Goal: Task Accomplishment & Management: Complete application form

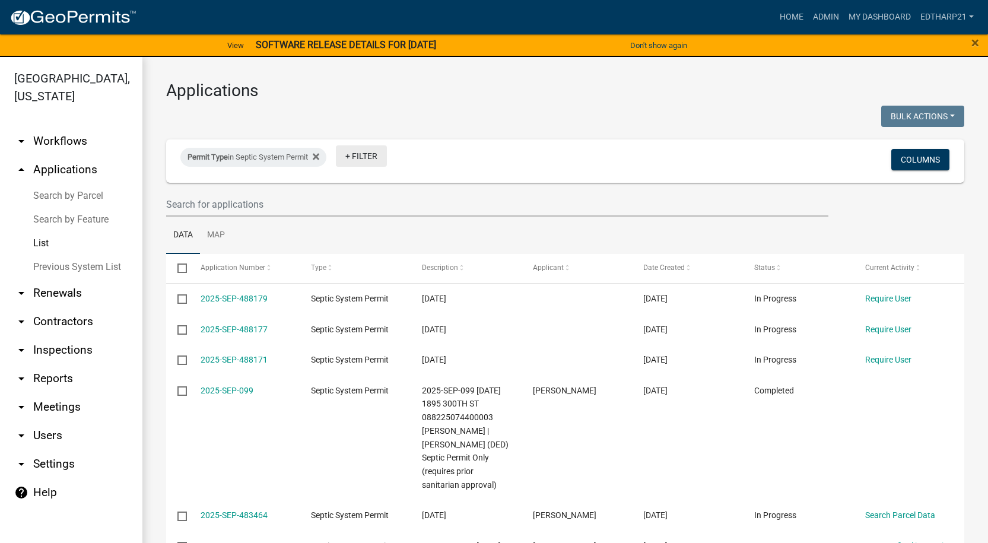
click at [371, 157] on link "+ Filter" at bounding box center [361, 155] width 51 height 21
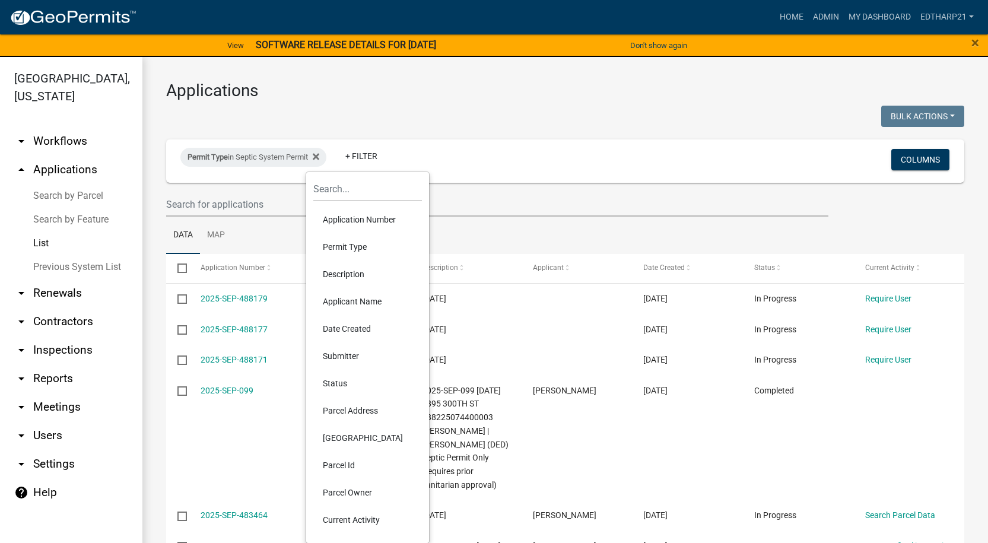
click at [357, 247] on li "Permit Type" at bounding box center [367, 246] width 109 height 27
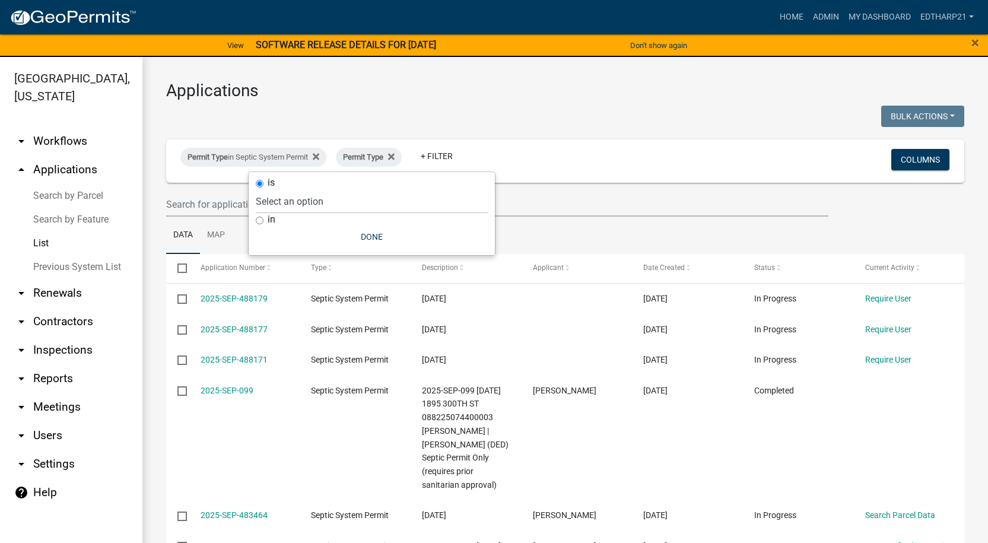
click at [259, 221] on input "in" at bounding box center [260, 221] width 8 height 8
radio input "true"
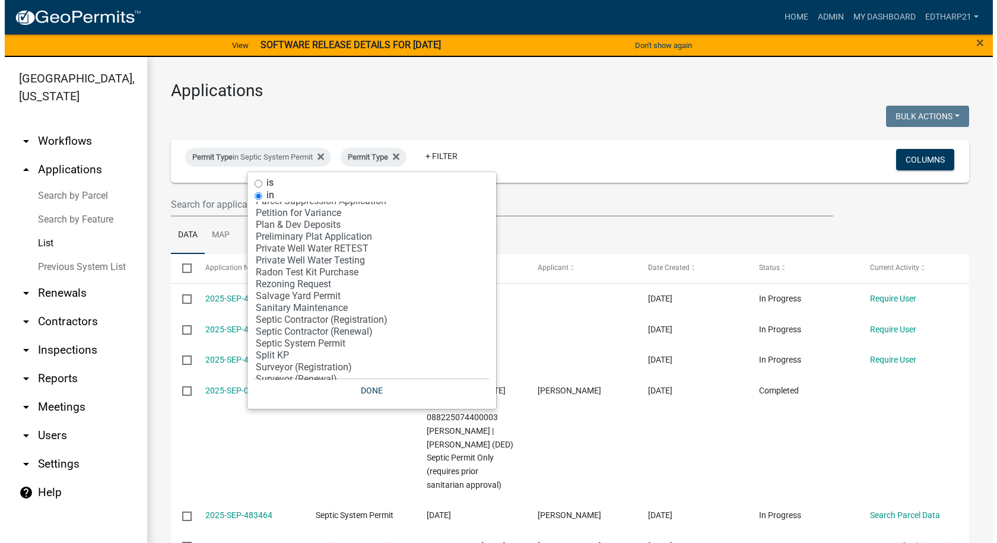
scroll to position [297, 0]
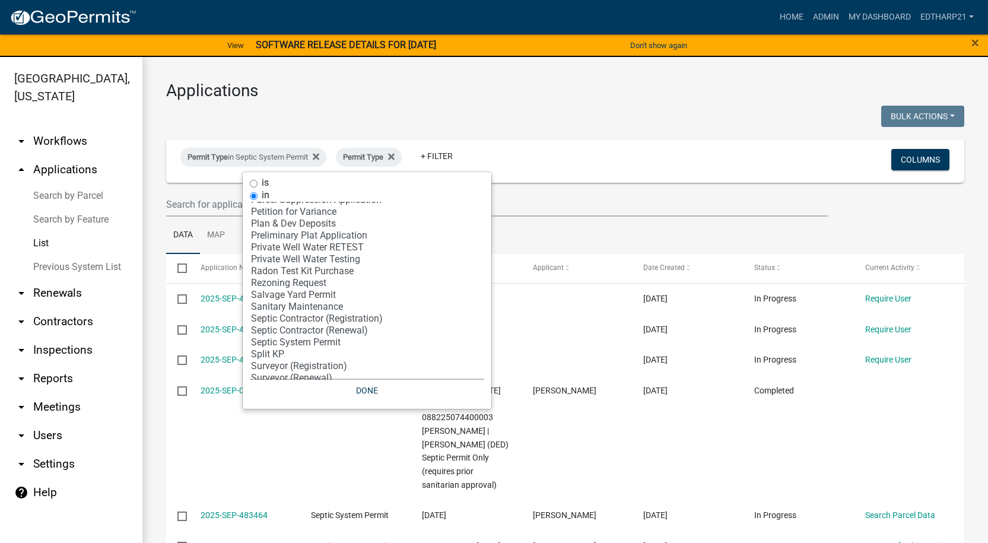
select select "30: '81c92f48-3f2d-4d93-9c6b-d1dd1ea8186b'"
click at [306, 260] on option "Private Well Water Testing" at bounding box center [367, 259] width 234 height 12
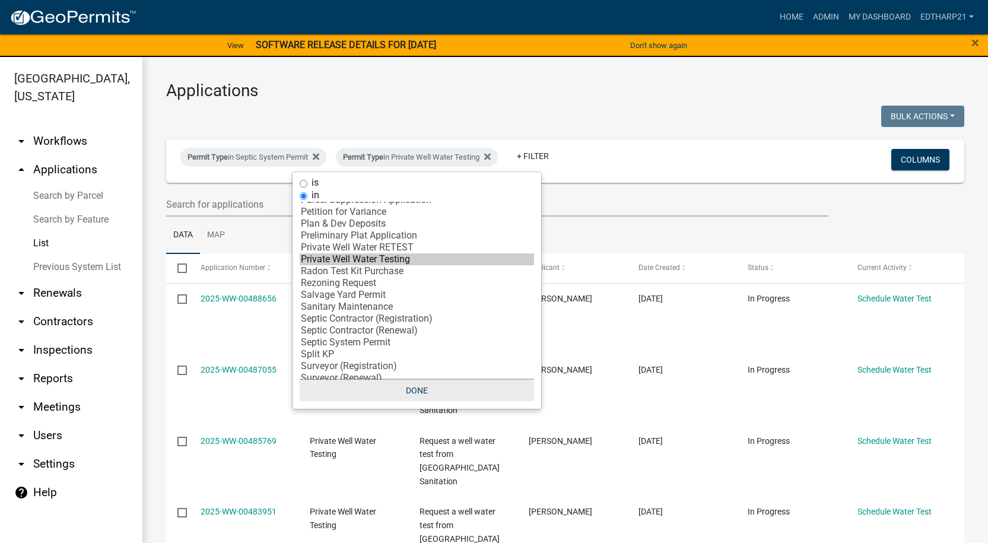
click at [426, 388] on button "Done" at bounding box center [417, 390] width 234 height 21
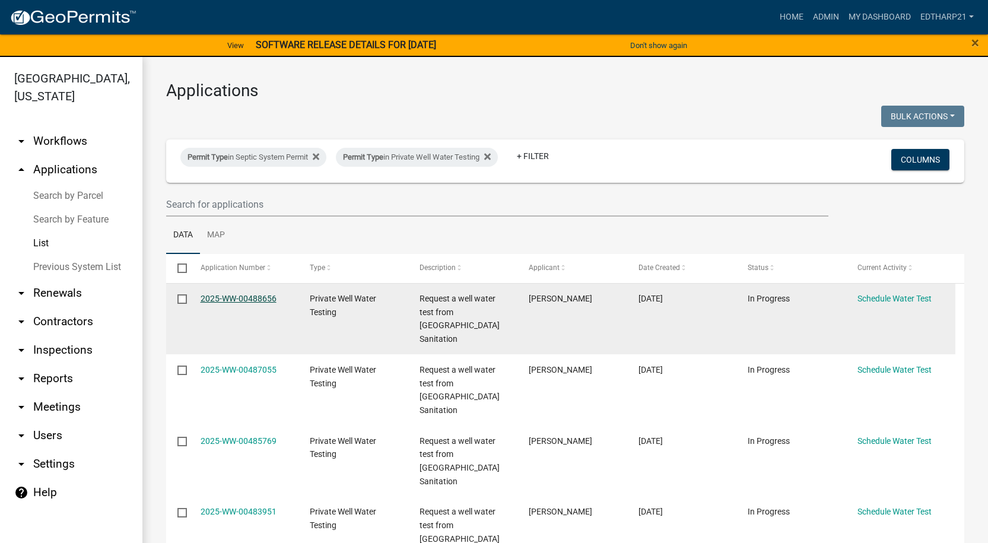
click at [247, 297] on link "2025-WW-00488656" at bounding box center [239, 298] width 76 height 9
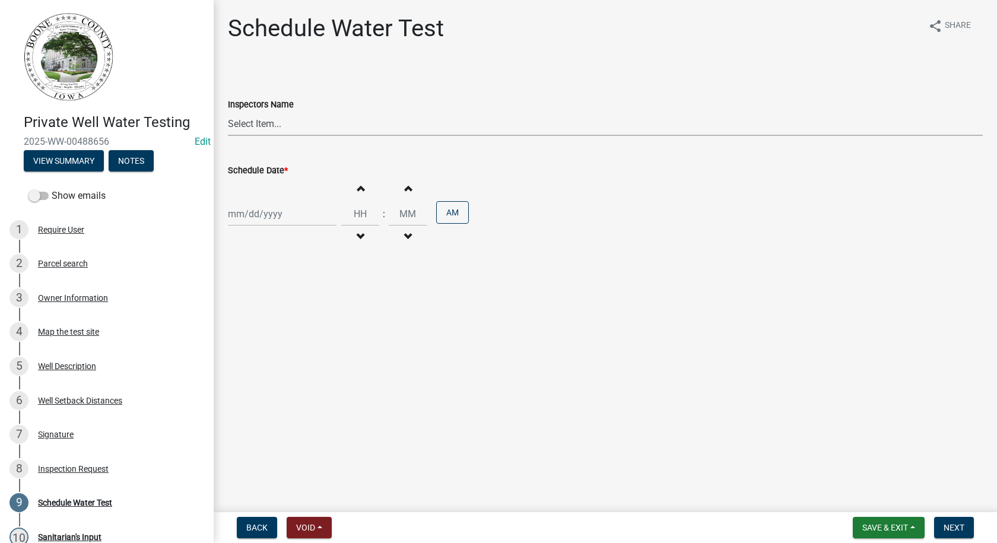
click at [249, 126] on select "Select Item... EdTharp21 (EdTharp21) mspeers (Matthew Speers) WandaCox (Wanda C…" at bounding box center [605, 124] width 755 height 24
select select "1166babb-7ce8-442f-9c4a-1180ef3e1882"
click at [228, 112] on select "Select Item... EdTharp21 (EdTharp21) mspeers (Matthew Speers) WandaCox (Wanda C…" at bounding box center [605, 124] width 755 height 24
click at [269, 216] on div at bounding box center [282, 214] width 109 height 24
select select "10"
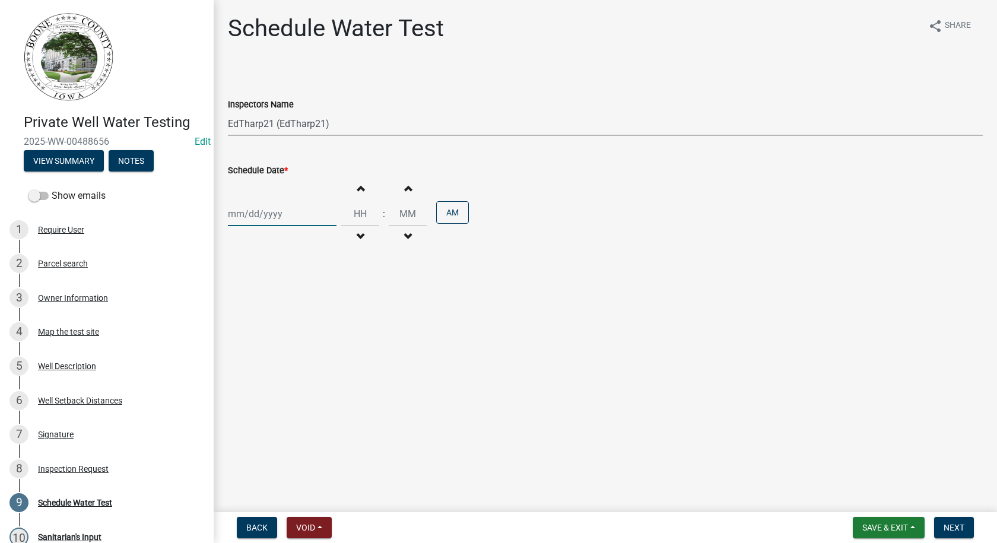
select select "2025"
click at [259, 294] on div "7" at bounding box center [258, 296] width 19 height 19
type input "10/07/2025"
click at [359, 182] on button "Increment hours" at bounding box center [360, 187] width 25 height 21
type input "01"
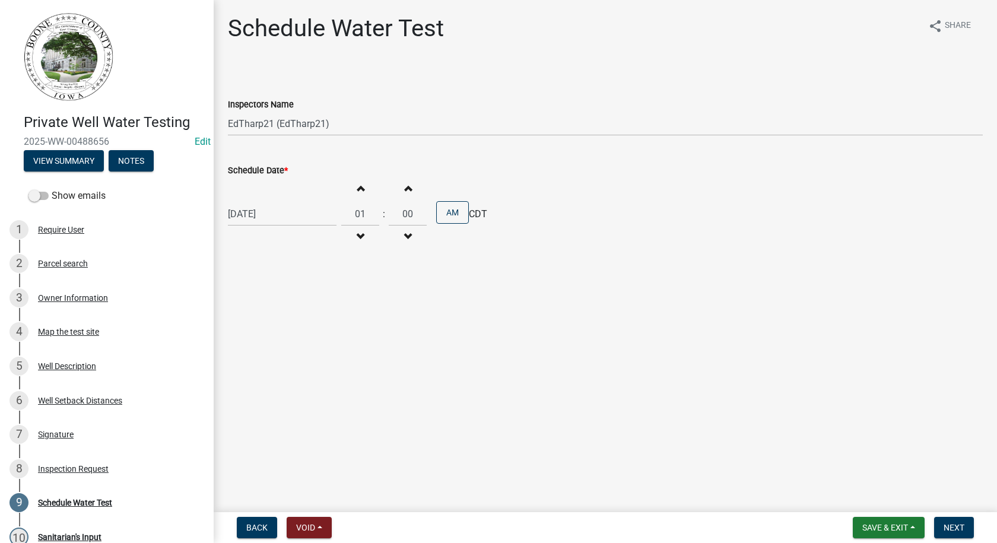
click at [399, 185] on button "Increment minutes" at bounding box center [407, 187] width 25 height 21
click at [405, 184] on span "button" at bounding box center [408, 187] width 6 height 9
click at [405, 183] on span "button" at bounding box center [408, 187] width 6 height 9
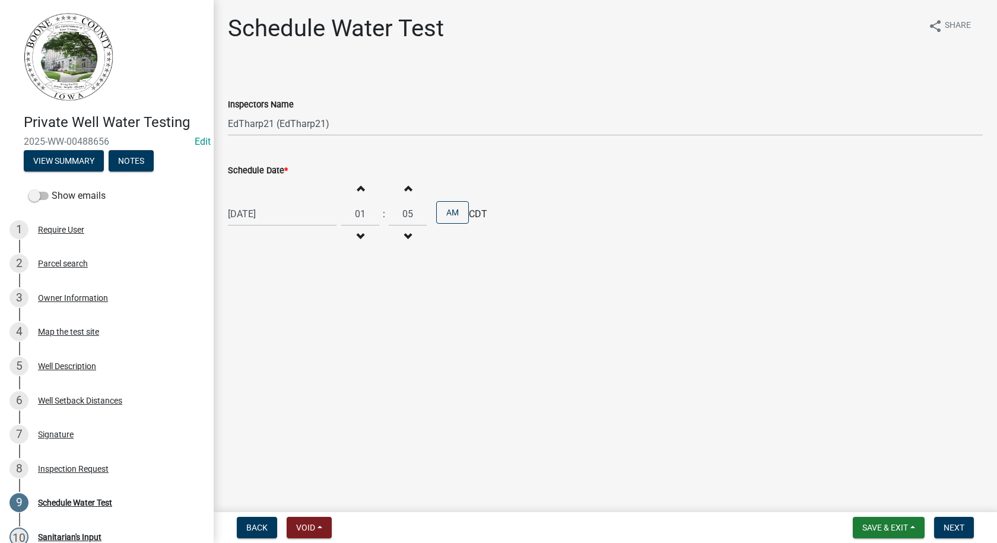
click at [405, 183] on span "button" at bounding box center [408, 187] width 6 height 9
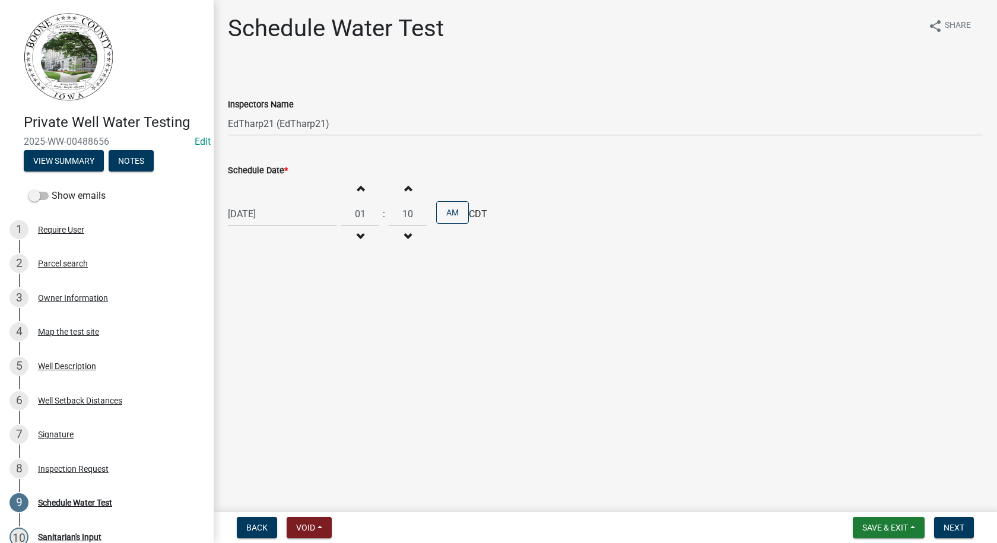
click at [405, 183] on span "button" at bounding box center [408, 187] width 6 height 9
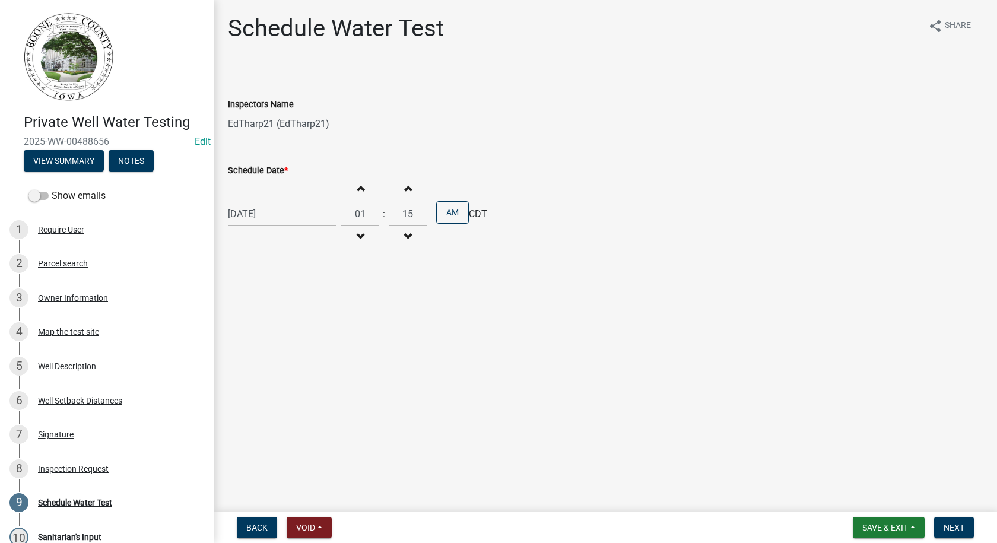
click at [404, 182] on button "Increment minutes" at bounding box center [407, 187] width 25 height 21
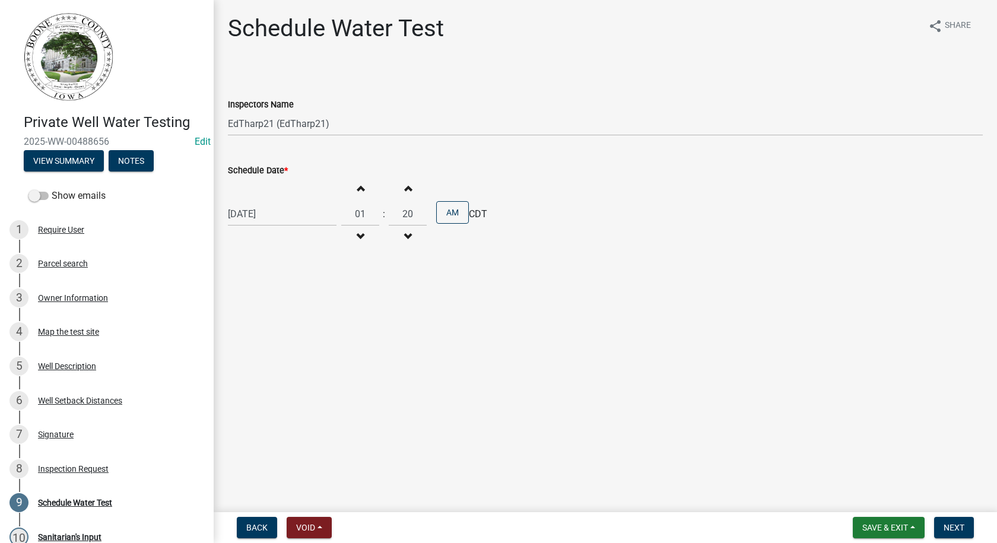
click at [405, 180] on button "Increment minutes" at bounding box center [407, 187] width 25 height 21
click at [409, 178] on button "Increment minutes" at bounding box center [407, 187] width 25 height 21
click at [405, 183] on button "Increment minutes" at bounding box center [407, 187] width 25 height 21
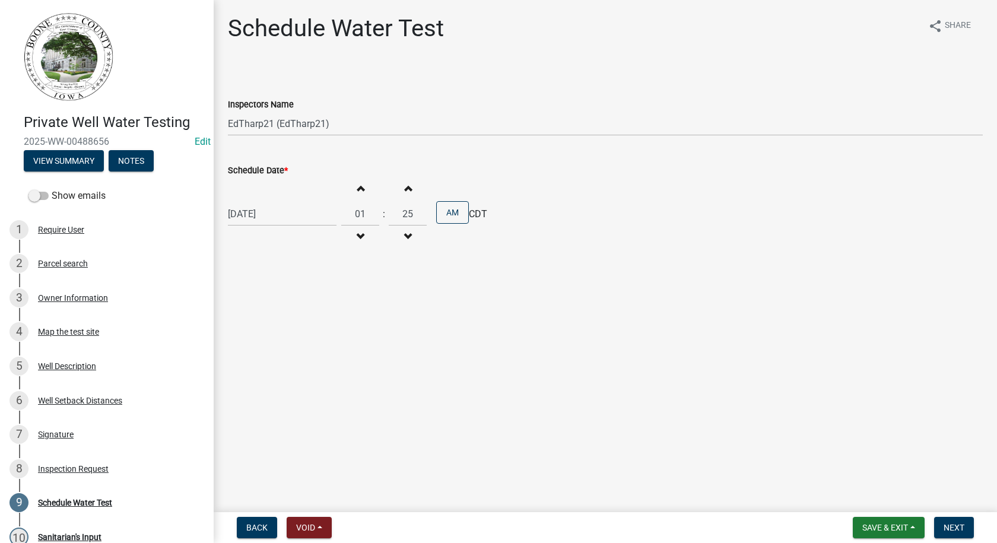
click at [405, 183] on button "Increment minutes" at bounding box center [407, 187] width 25 height 21
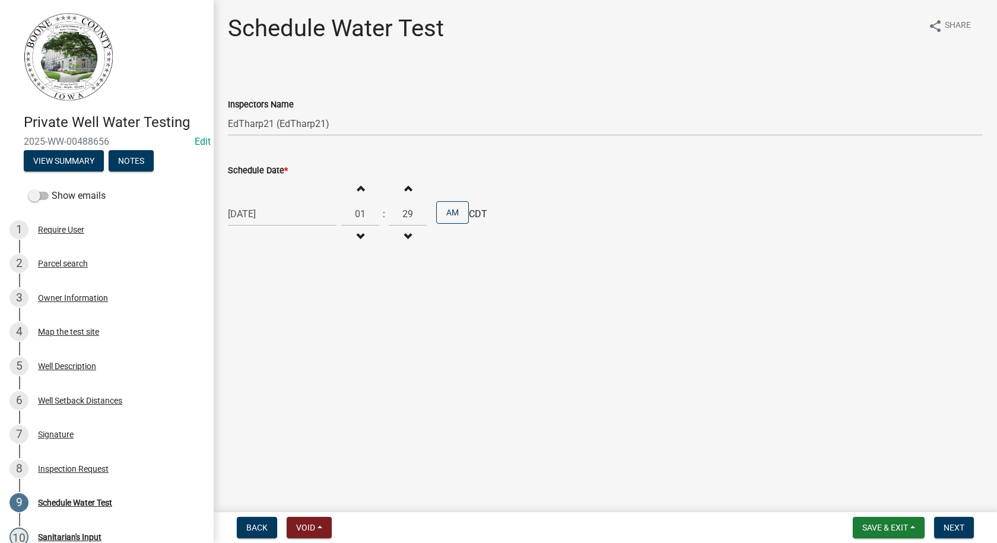
type input "30"
click at [447, 211] on button "AM" at bounding box center [452, 212] width 33 height 23
click at [948, 529] on span "Next" at bounding box center [954, 527] width 21 height 9
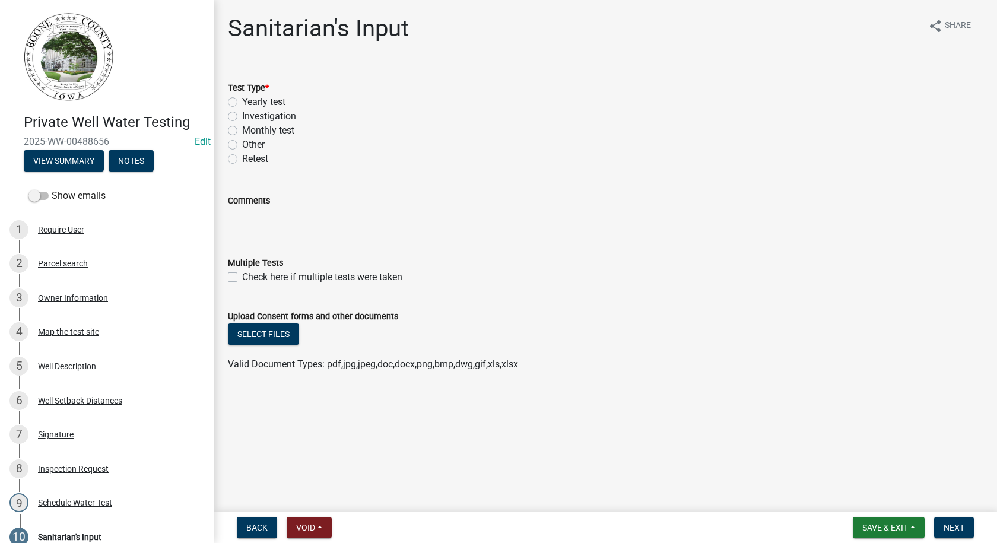
click at [242, 99] on label "Yearly test" at bounding box center [263, 102] width 43 height 14
click at [242, 99] on input "Yearly test" at bounding box center [246, 99] width 8 height 8
radio input "true"
click at [883, 524] on span "Save & Exit" at bounding box center [885, 527] width 46 height 9
click at [856, 466] on button "Save" at bounding box center [877, 468] width 95 height 28
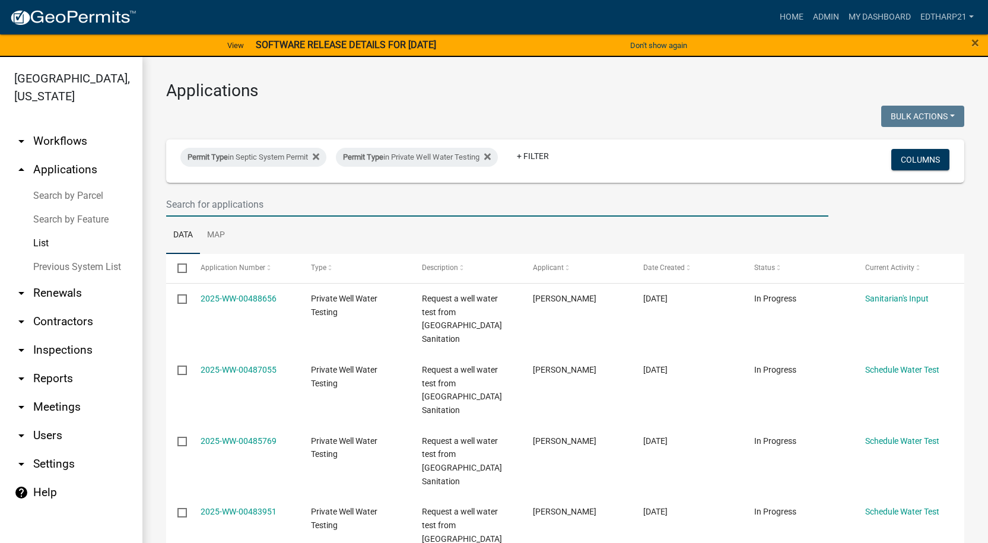
drag, startPoint x: 189, startPoint y: 208, endPoint x: 172, endPoint y: 212, distance: 17.7
click at [189, 208] on input "text" at bounding box center [497, 204] width 662 height 24
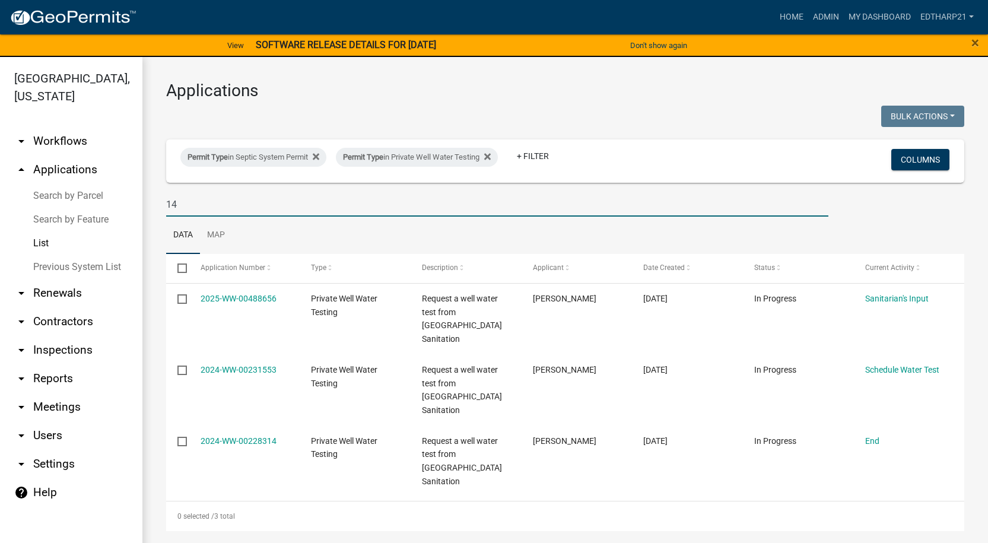
type input "1"
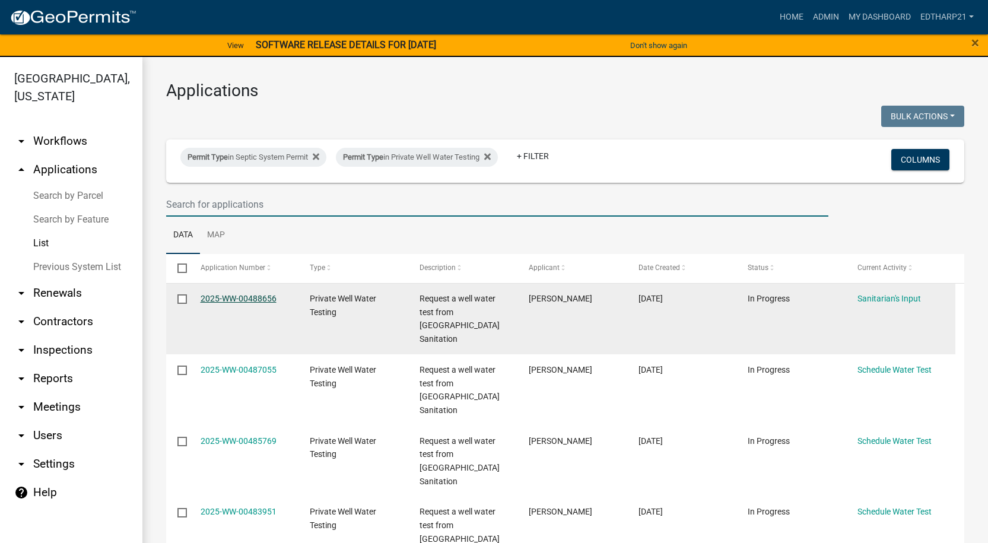
click at [226, 297] on link "2025-WW-00488656" at bounding box center [239, 298] width 76 height 9
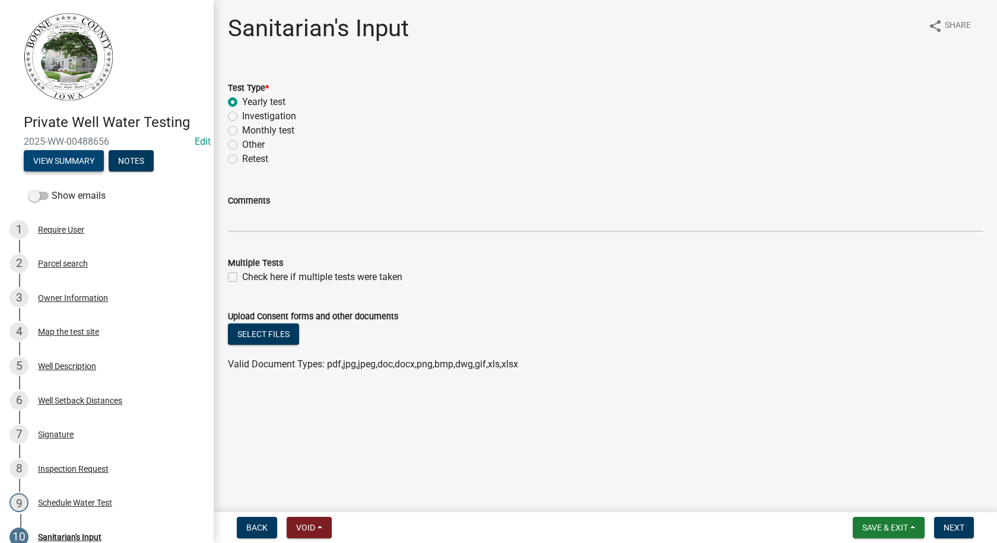
click at [83, 164] on button "View Summary" at bounding box center [64, 160] width 80 height 21
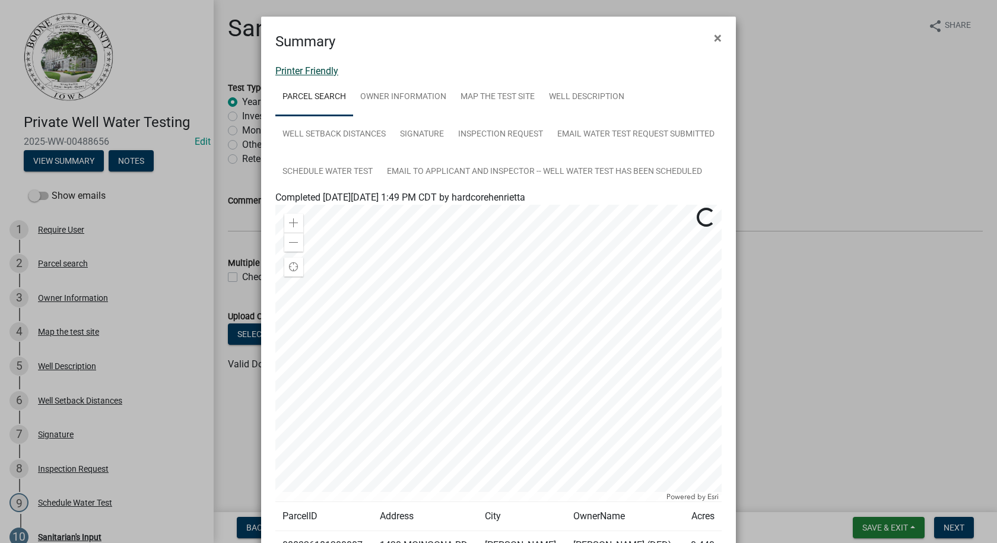
click at [324, 69] on link "Printer Friendly" at bounding box center [306, 70] width 63 height 11
click at [715, 34] on span "×" at bounding box center [718, 38] width 8 height 17
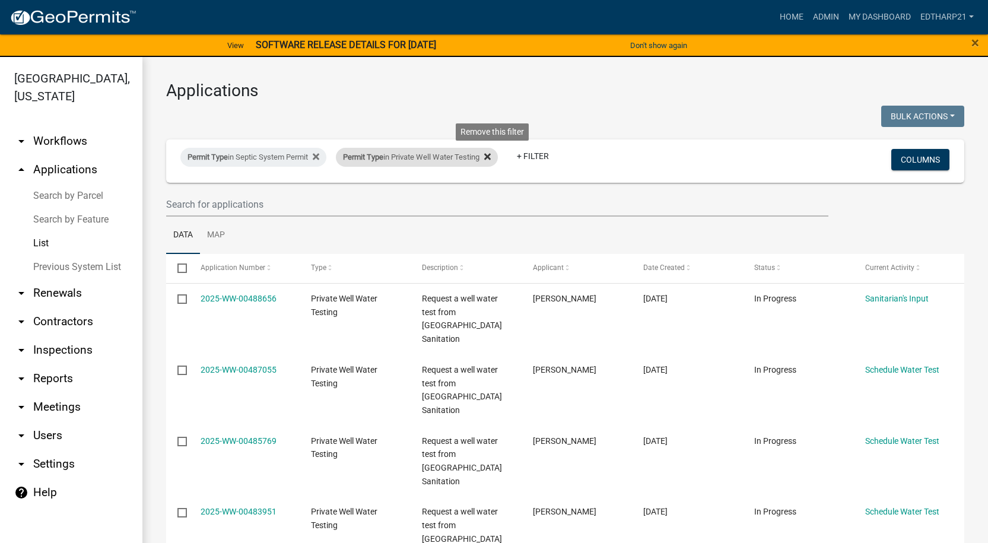
click at [491, 156] on icon at bounding box center [487, 156] width 7 height 9
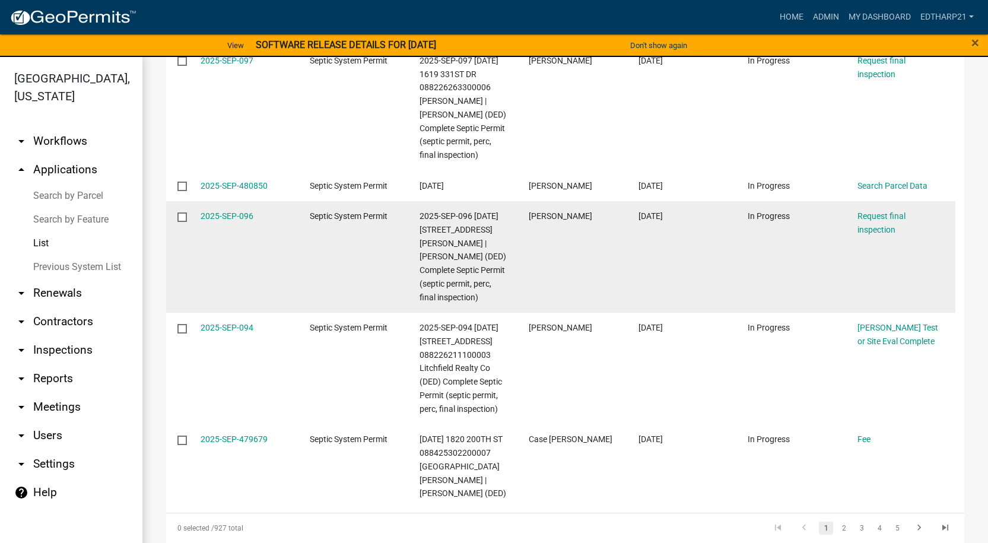
scroll to position [594, 0]
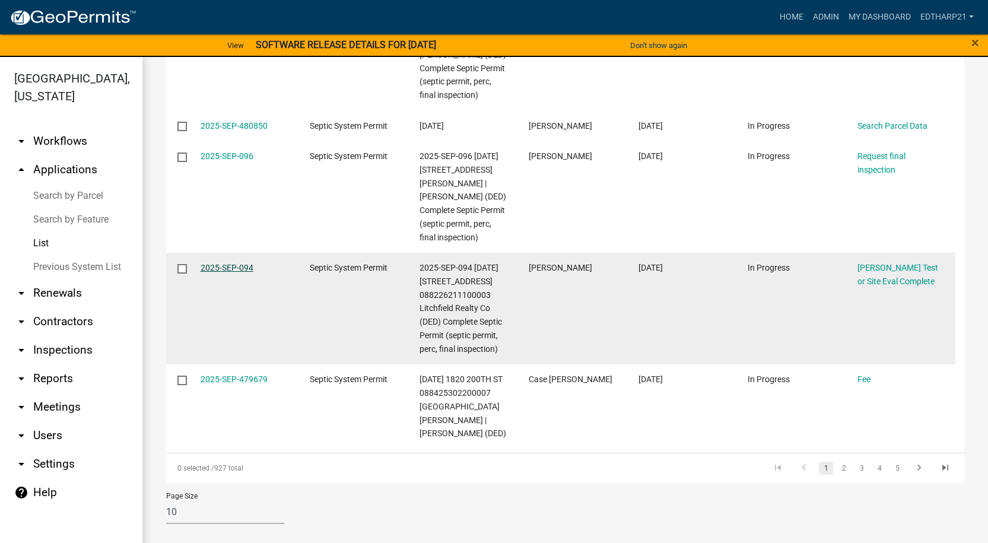
click at [232, 272] on link "2025-SEP-094" at bounding box center [227, 267] width 53 height 9
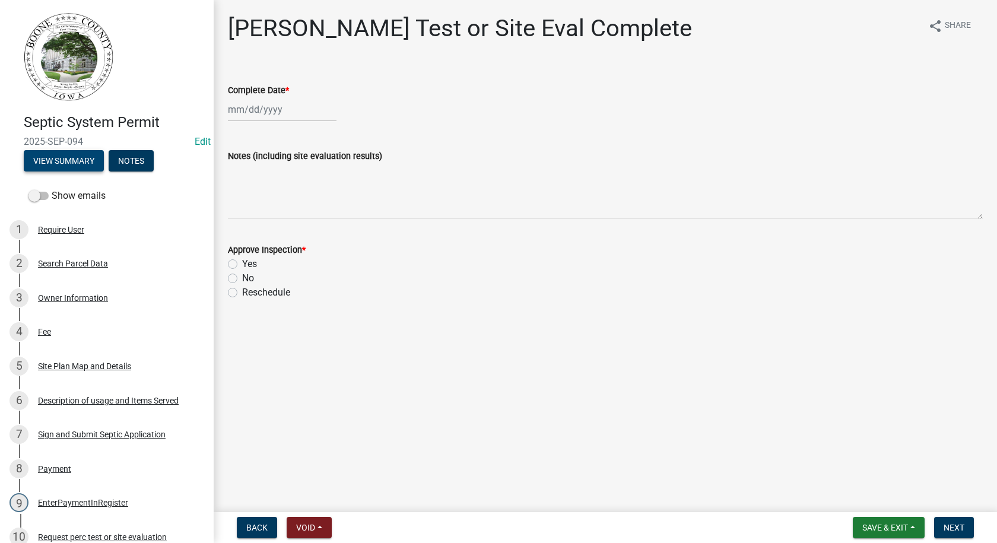
click at [87, 157] on button "View Summary" at bounding box center [64, 160] width 80 height 21
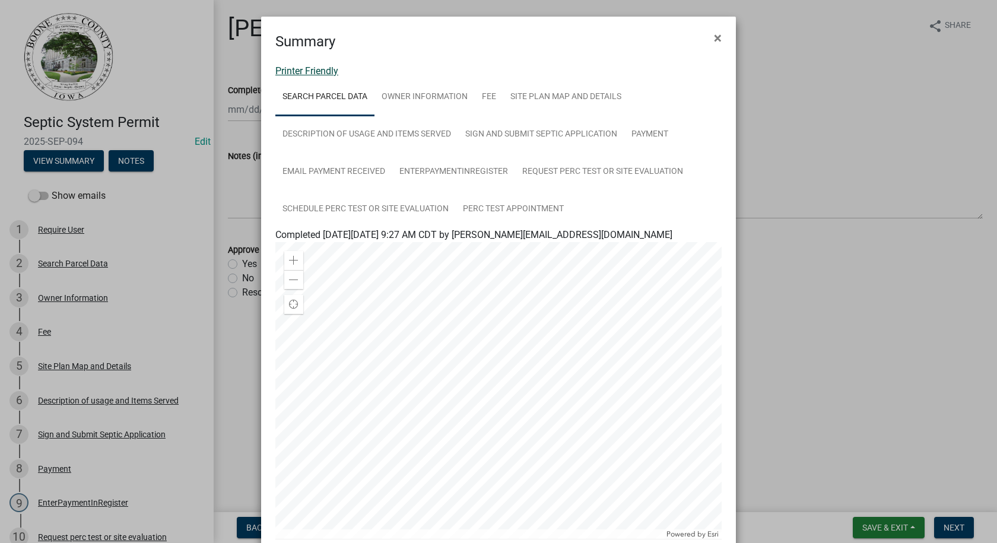
click at [319, 69] on link "Printer Friendly" at bounding box center [306, 70] width 63 height 11
click at [715, 36] on span "×" at bounding box center [718, 38] width 8 height 17
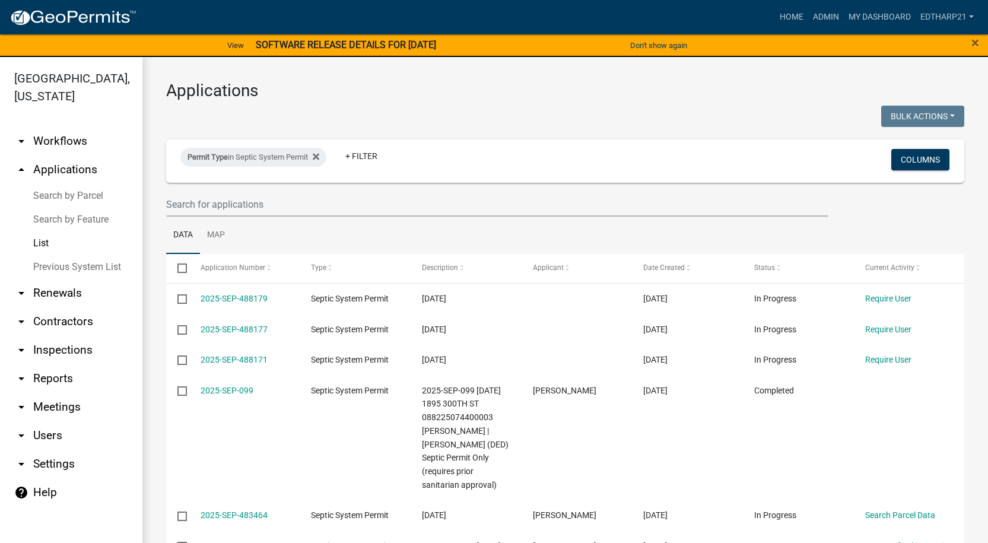
click at [359, 139] on div "Permit Type in Septic System Permit + Filter Columns" at bounding box center [566, 160] width 788 height 43
click at [360, 150] on link "+ Filter" at bounding box center [361, 155] width 51 height 21
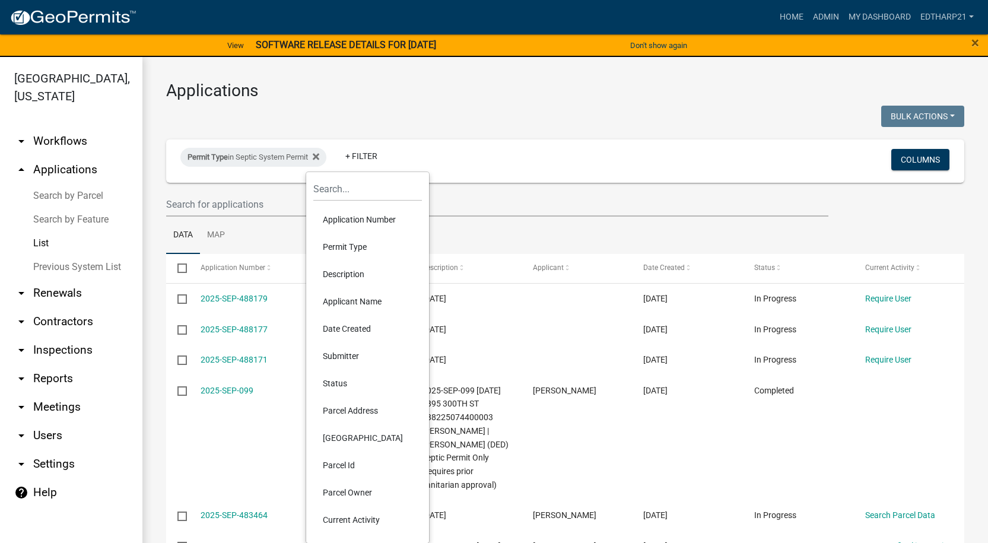
click at [347, 245] on li "Permit Type" at bounding box center [367, 246] width 109 height 27
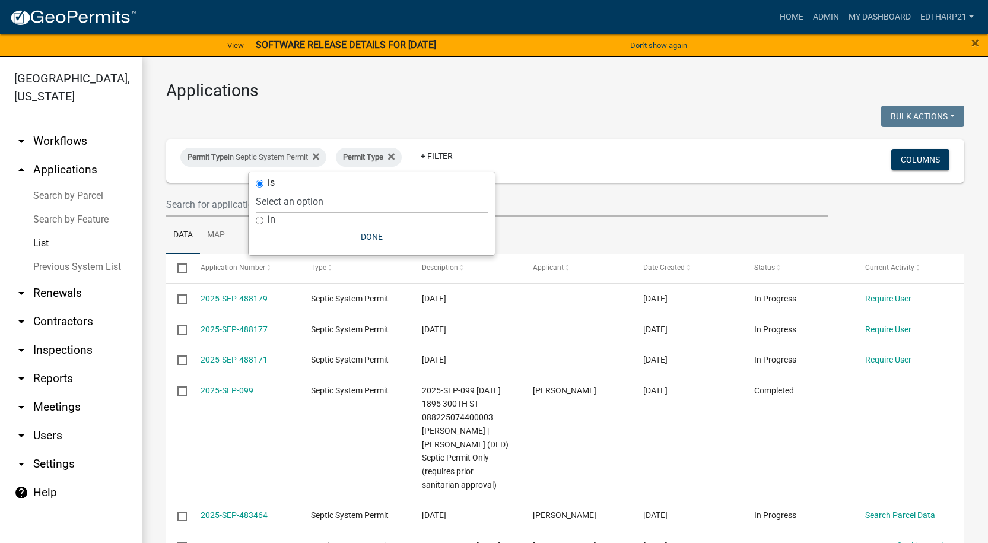
click at [259, 220] on input "in" at bounding box center [260, 221] width 8 height 8
radio input "true"
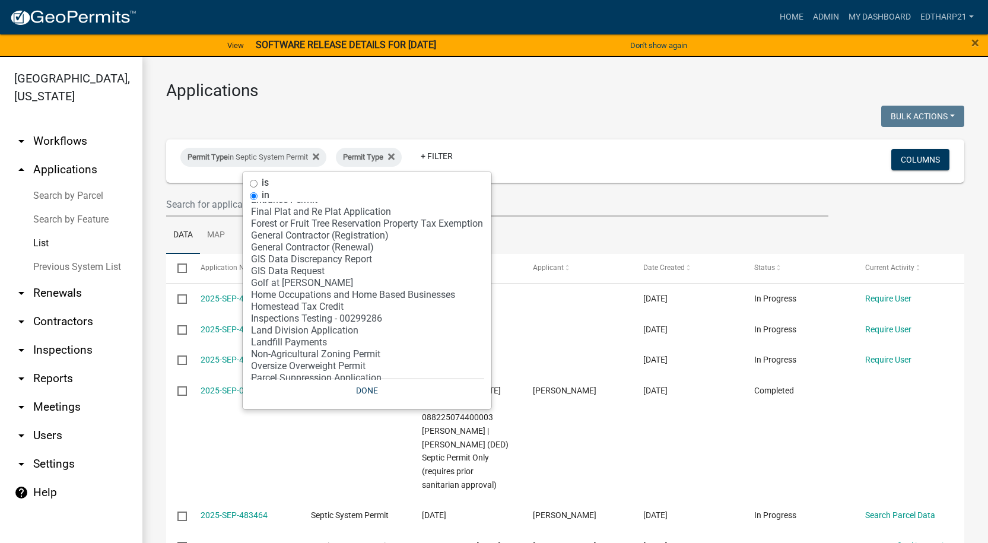
scroll to position [237, 0]
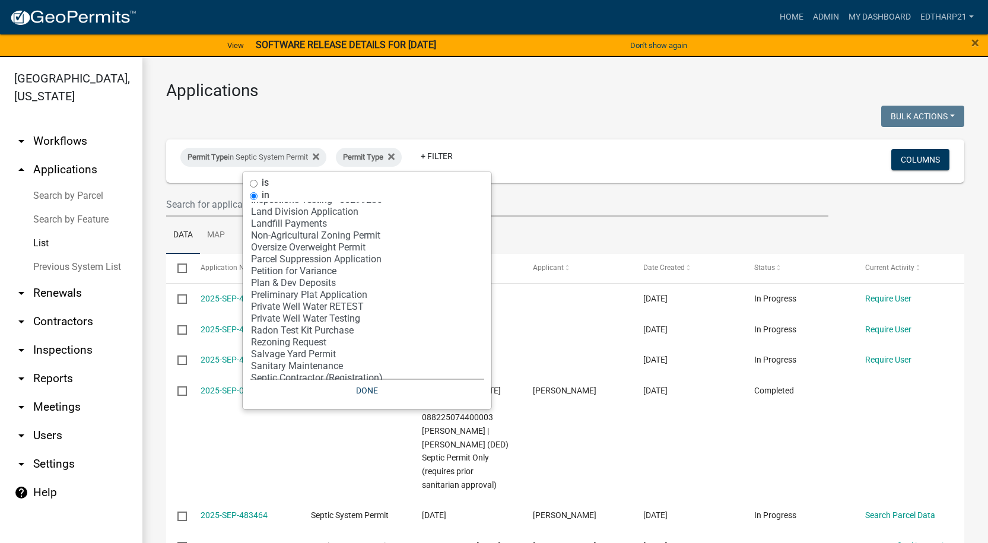
select select "30: '81c92f48-3f2d-4d93-9c6b-d1dd1ea8186b'"
click at [312, 316] on option "Private Well Water Testing" at bounding box center [367, 319] width 234 height 12
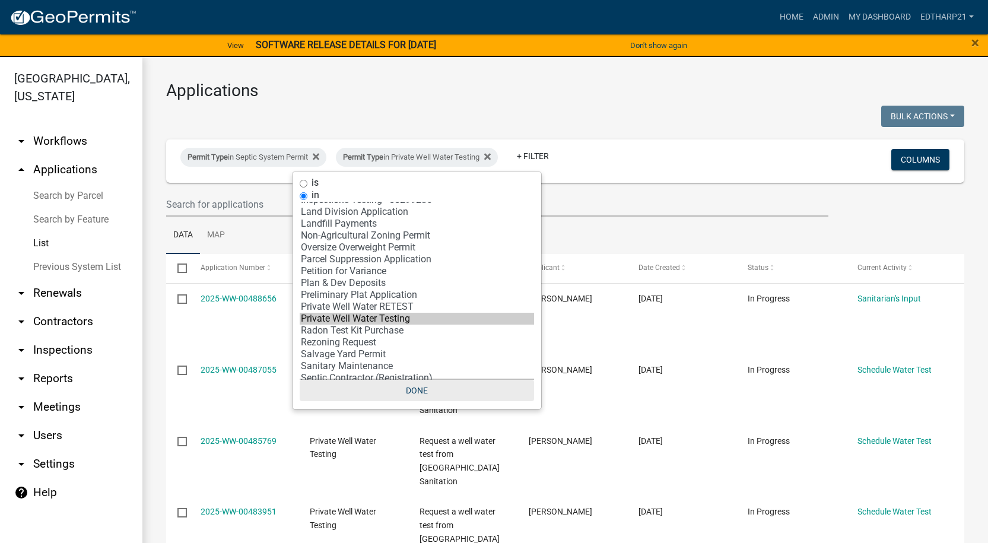
click at [423, 389] on button "Done" at bounding box center [417, 390] width 234 height 21
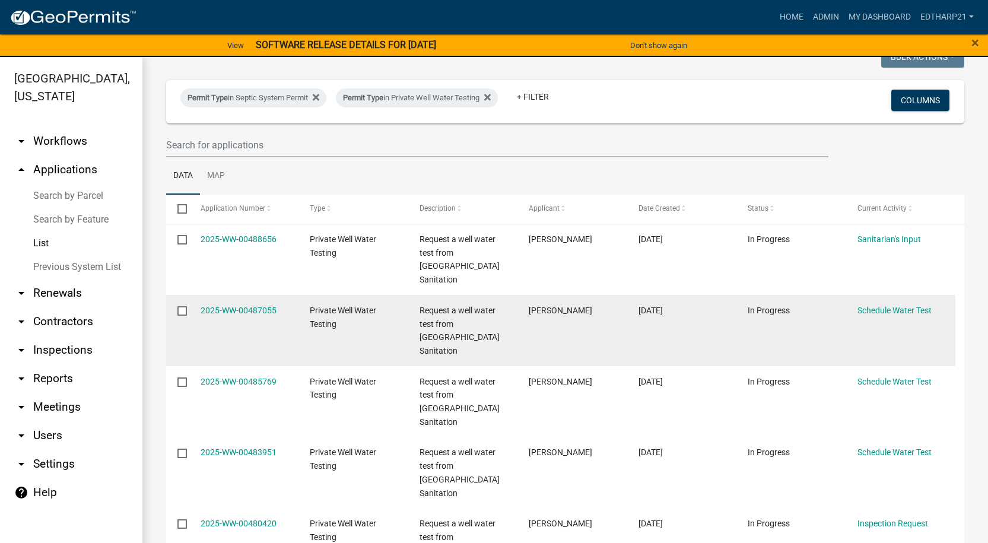
scroll to position [119, 0]
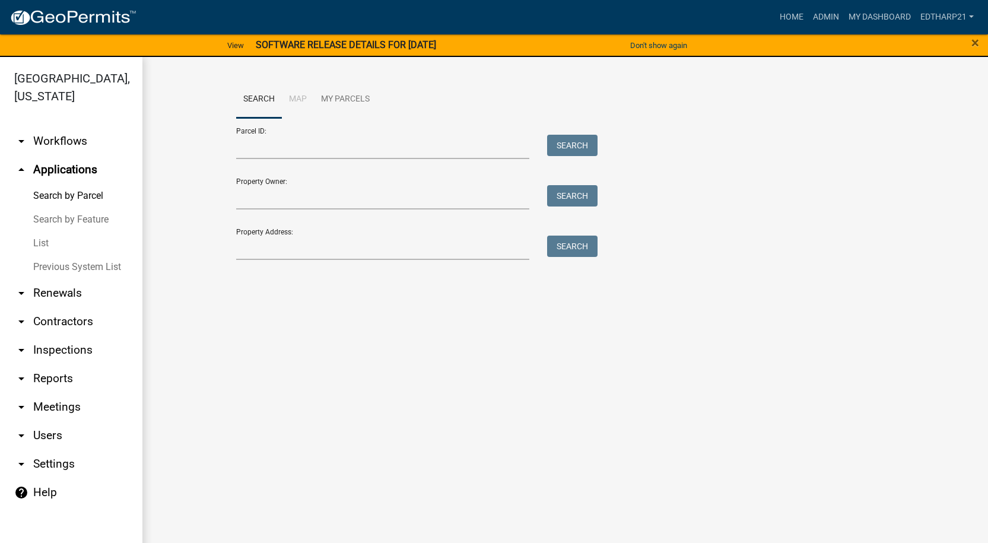
click at [62, 156] on link "arrow_drop_up Applications" at bounding box center [71, 170] width 142 height 28
click at [45, 231] on link "List" at bounding box center [71, 243] width 142 height 24
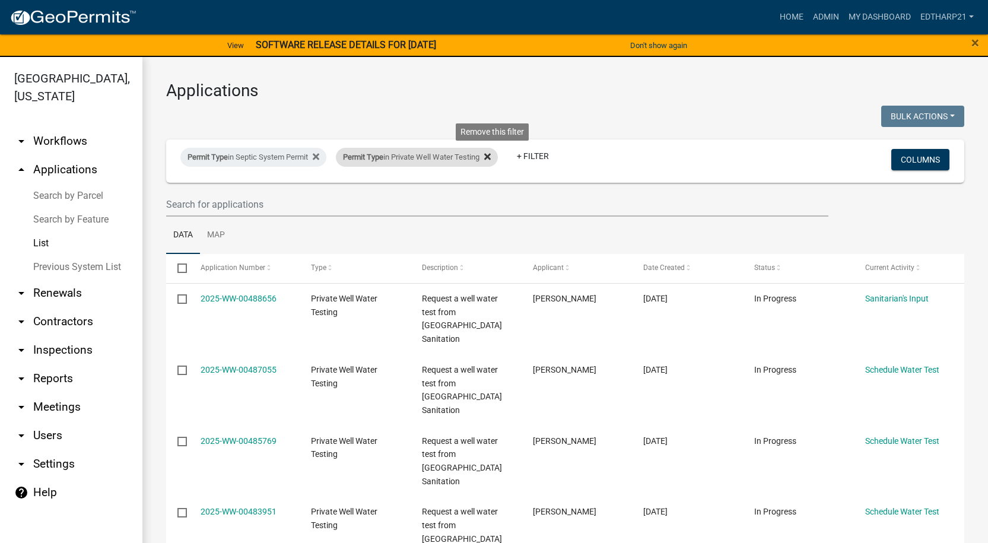
click at [491, 155] on icon at bounding box center [487, 157] width 7 height 7
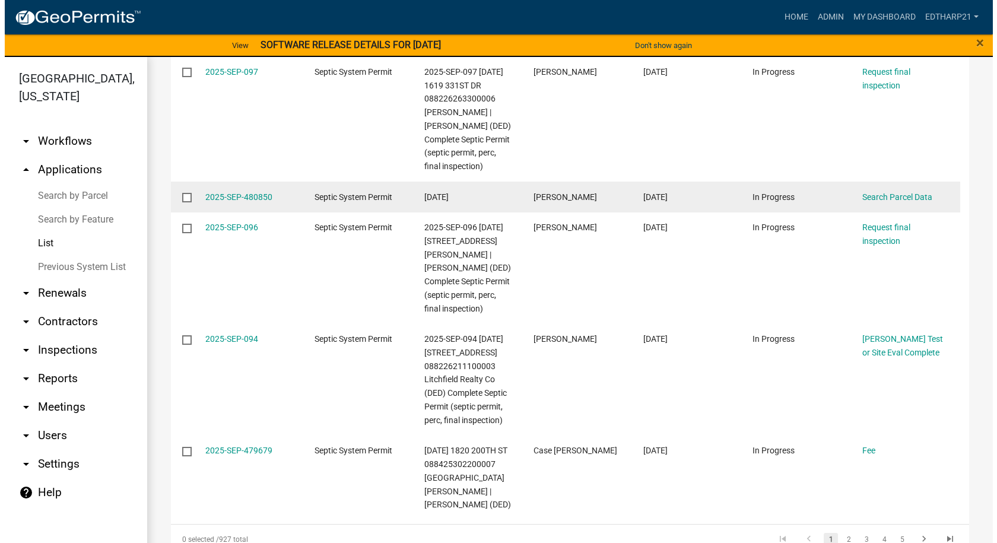
scroll to position [475, 0]
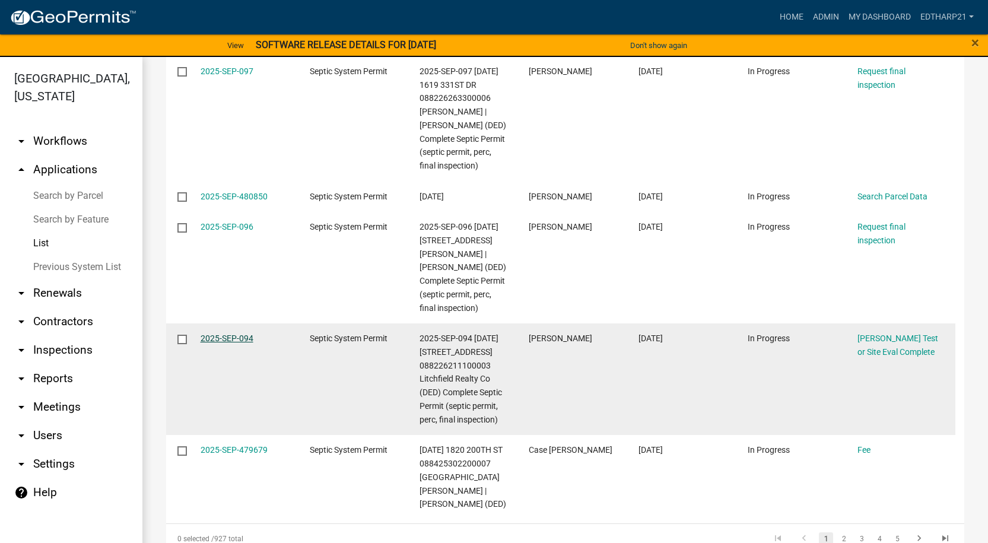
click at [219, 343] on link "2025-SEP-094" at bounding box center [227, 338] width 53 height 9
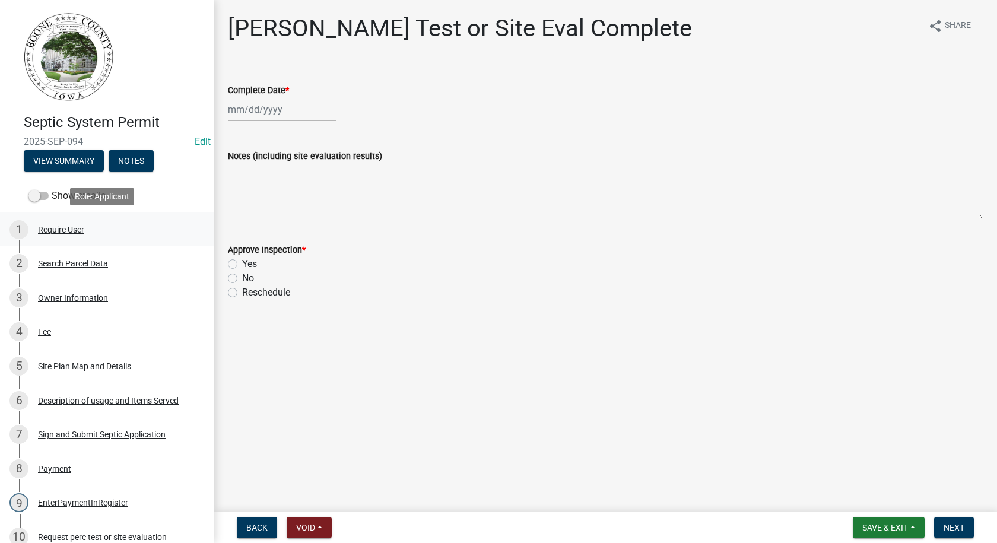
click at [66, 227] on div "Require User" at bounding box center [61, 230] width 46 height 8
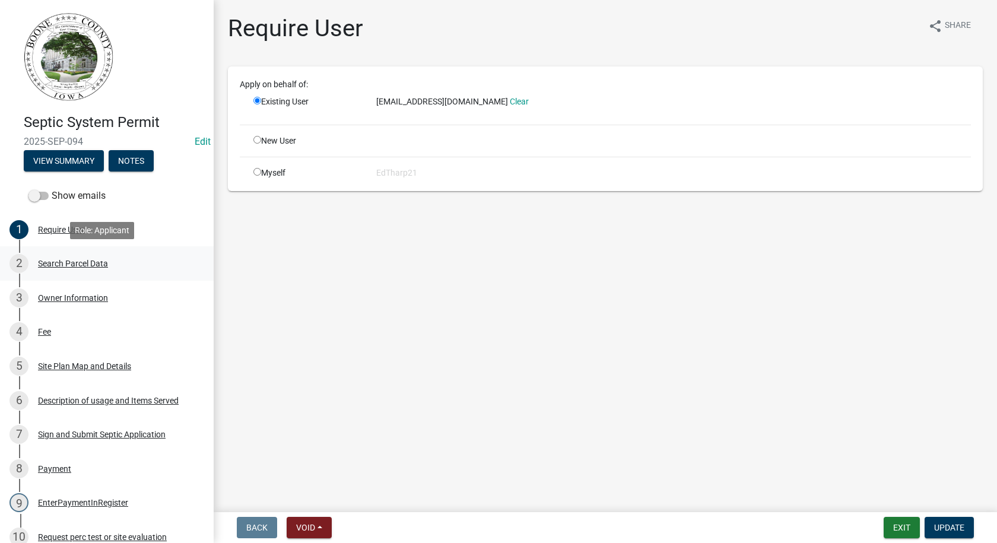
click at [81, 256] on div "2 Search Parcel Data" at bounding box center [101, 263] width 185 height 19
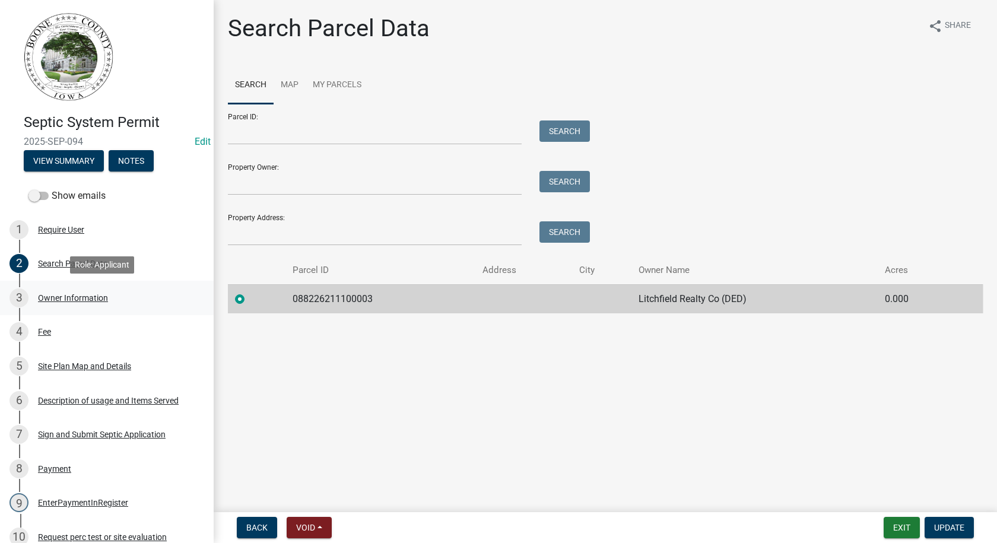
click at [104, 297] on div "Owner Information" at bounding box center [73, 298] width 70 height 8
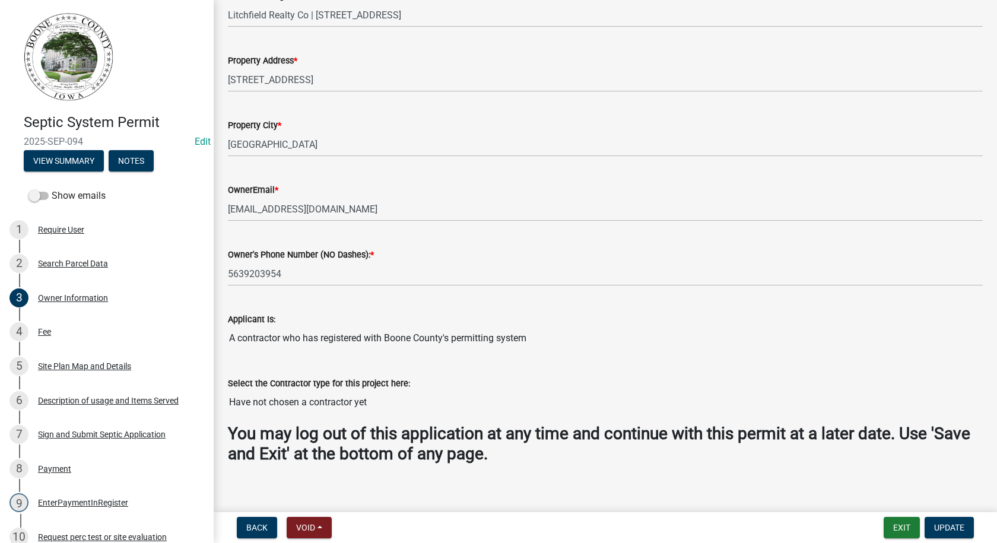
scroll to position [274, 0]
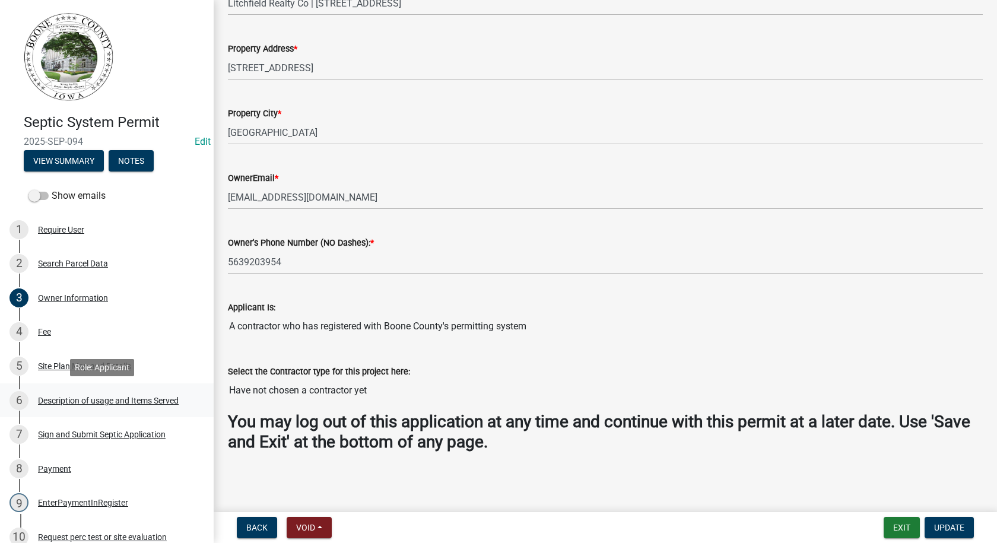
click at [84, 398] on div "Description of usage and Items Served" at bounding box center [108, 400] width 141 height 8
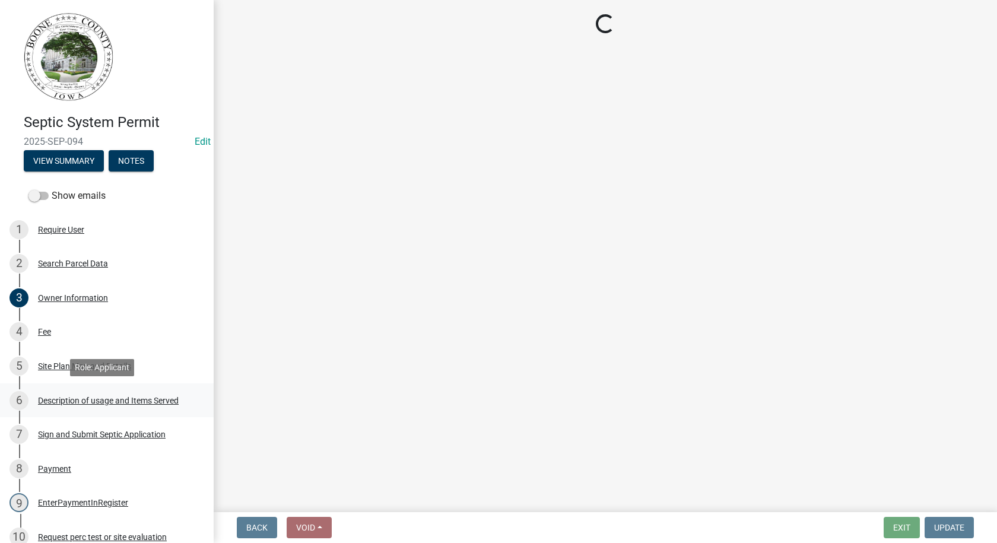
select select "931d6a51-a7db-4ec4-9060-907be004fccc"
select select "d1f81dfd-708c-491f-882e-316c6693023f"
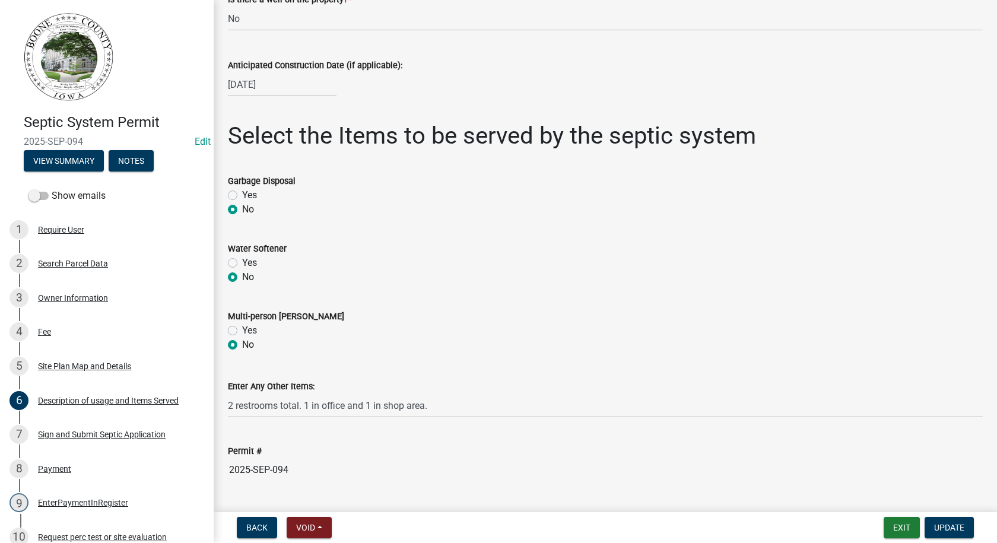
scroll to position [300, 0]
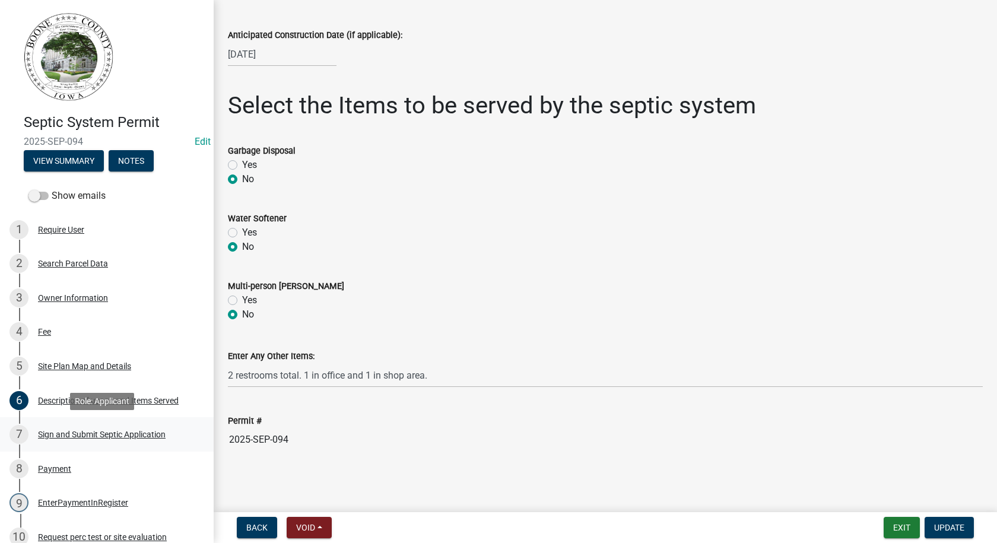
click at [54, 434] on div "Sign and Submit Septic Application" at bounding box center [102, 434] width 128 height 8
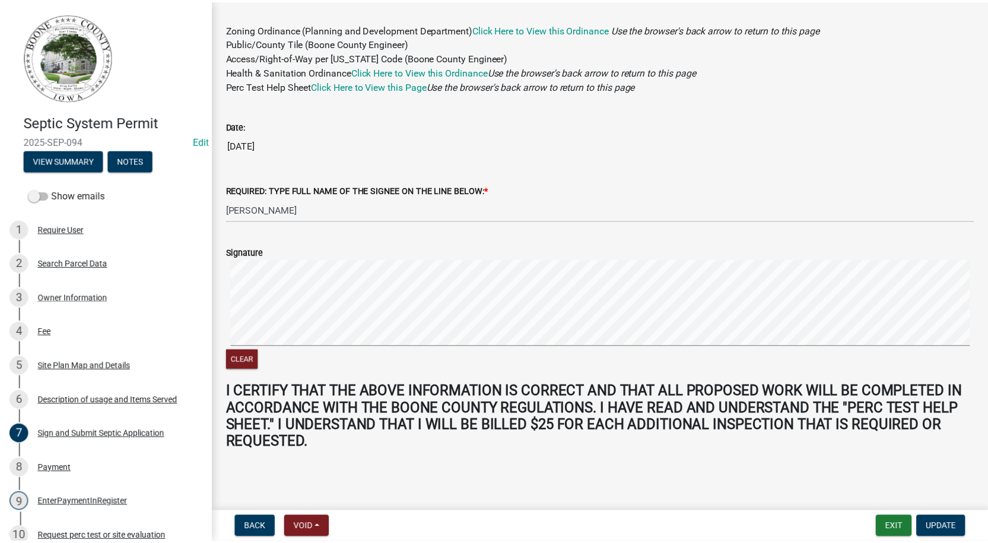
scroll to position [0, 0]
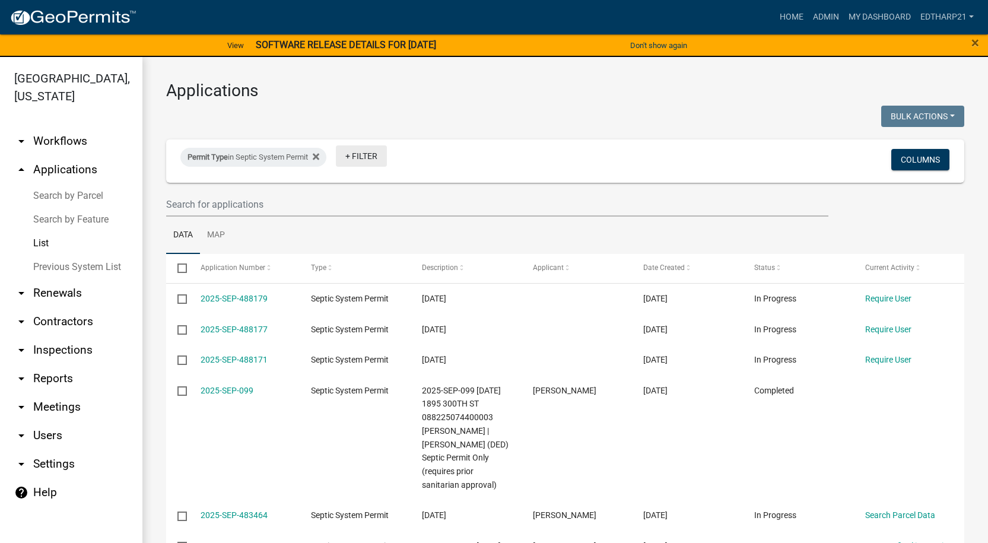
click at [363, 156] on link "+ Filter" at bounding box center [361, 155] width 51 height 21
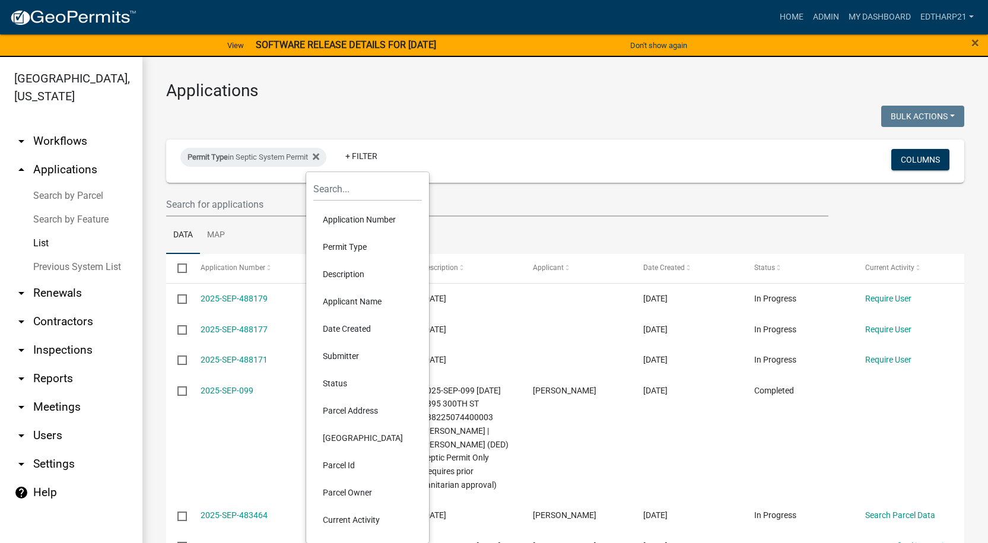
click at [363, 242] on li "Permit Type" at bounding box center [367, 246] width 109 height 27
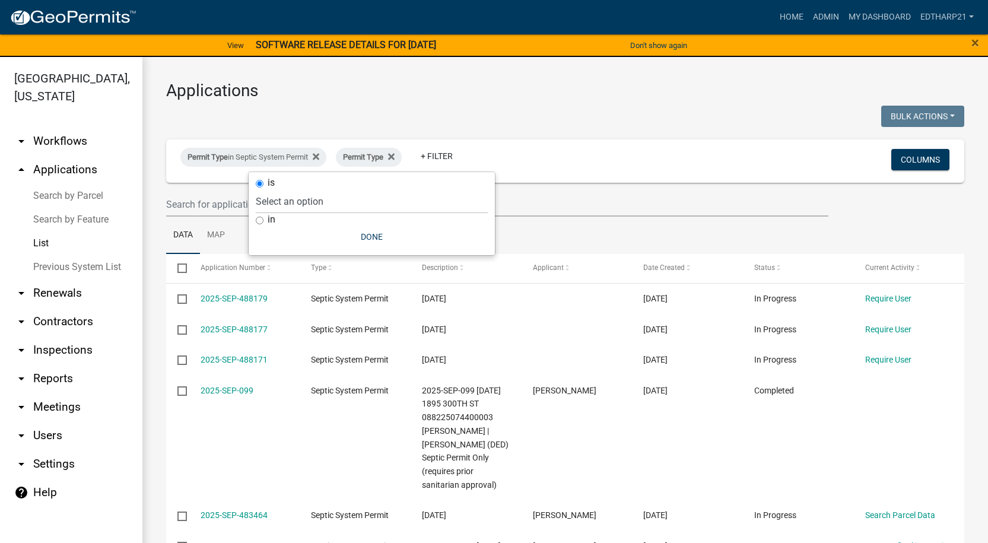
click at [258, 221] on input "in" at bounding box center [260, 221] width 8 height 8
radio input "true"
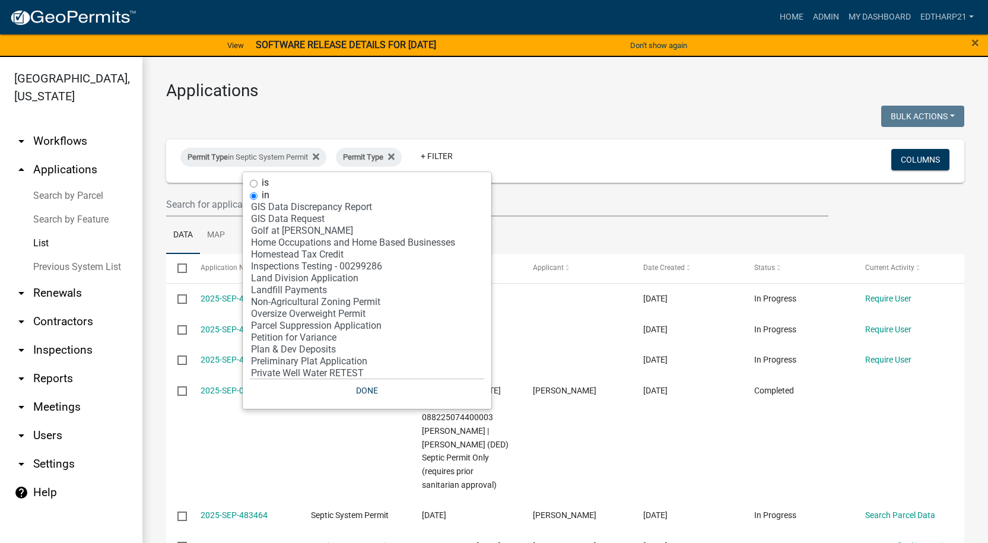
scroll to position [178, 0]
select select "23: '12cf627b-baa5-48cb-b5e4-e97253b86b72'"
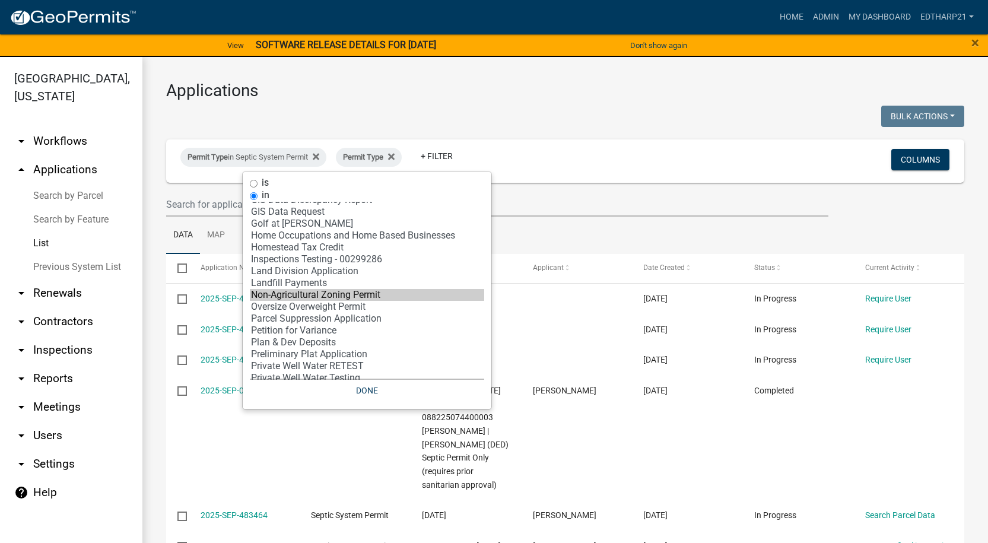
click at [300, 291] on option "Non-Agricultural Zoning Permit" at bounding box center [367, 295] width 234 height 12
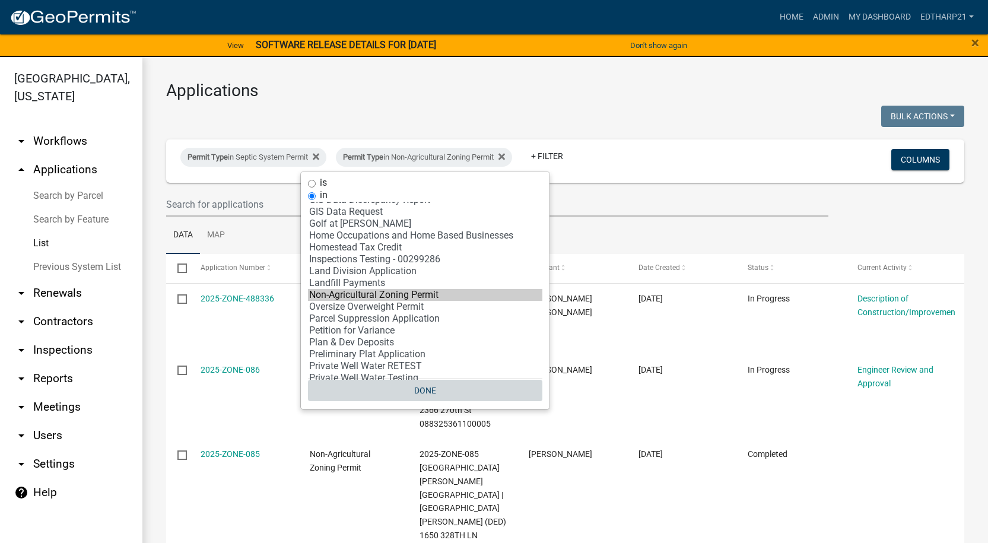
click at [434, 391] on button "Done" at bounding box center [425, 390] width 234 height 21
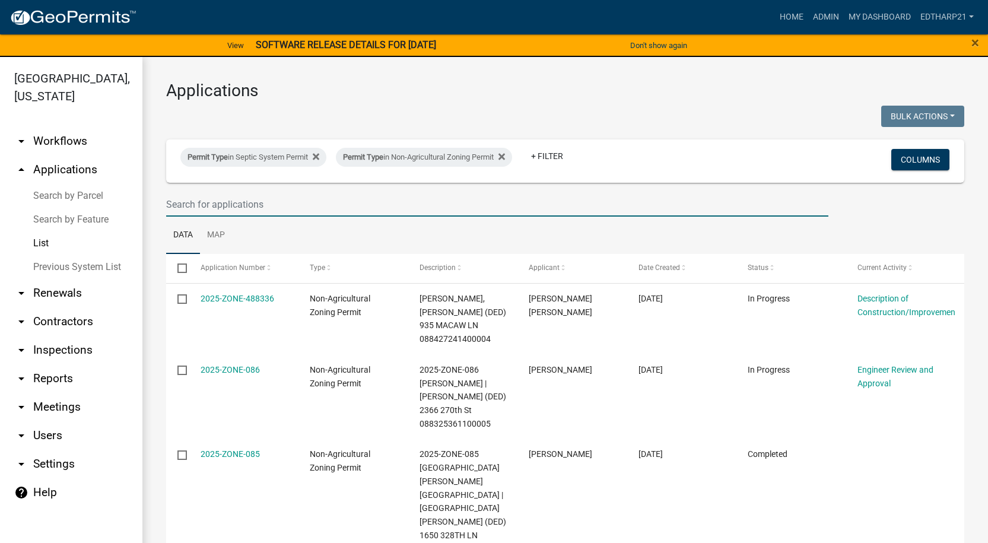
click at [192, 210] on input "text" at bounding box center [497, 204] width 662 height 24
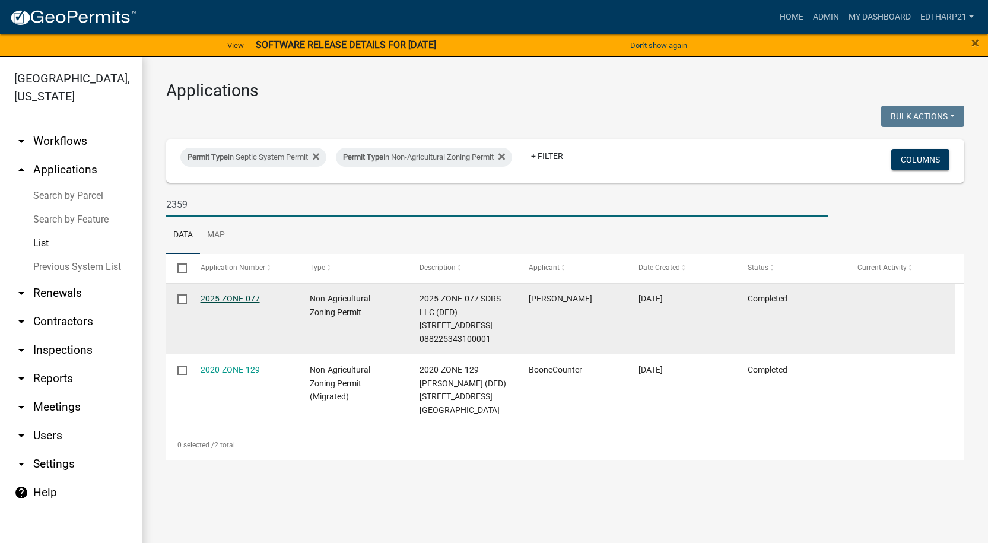
type input "2359"
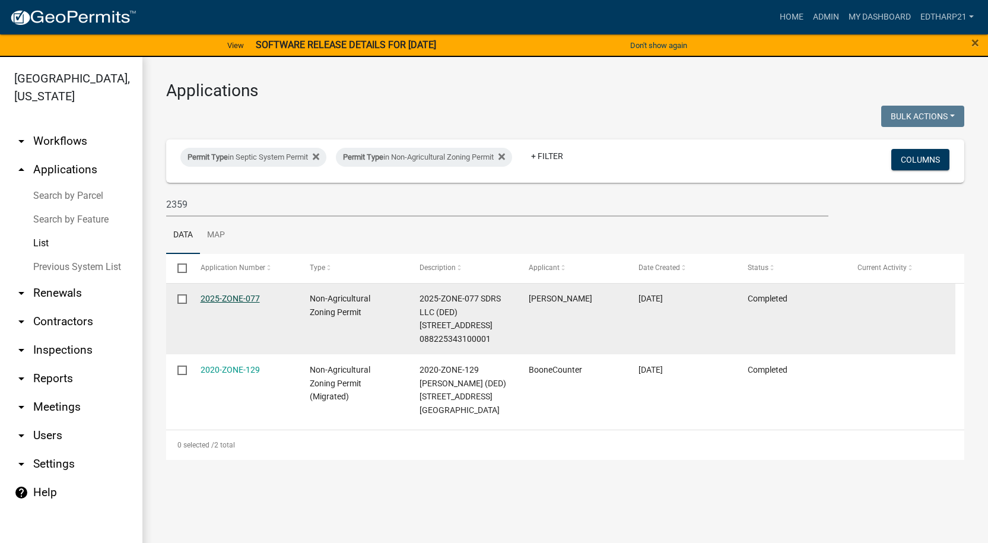
click at [246, 298] on link "2025-ZONE-077" at bounding box center [230, 298] width 59 height 9
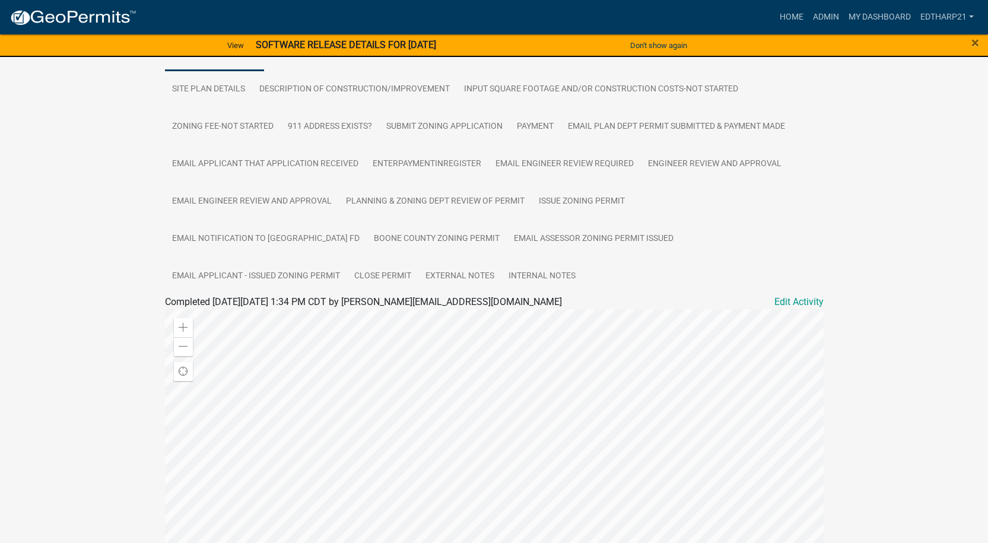
scroll to position [178, 0]
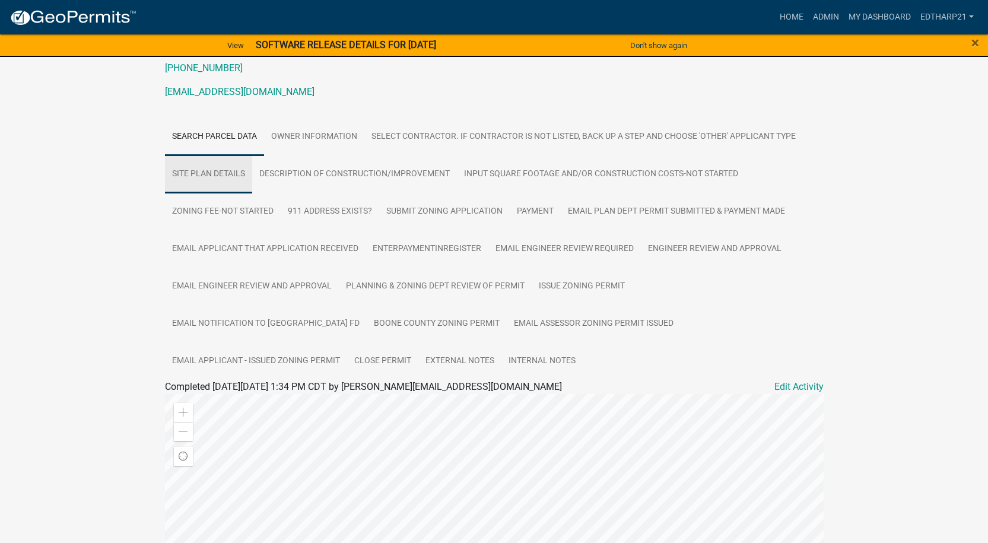
click at [213, 160] on link "Site Plan Details" at bounding box center [208, 175] width 87 height 38
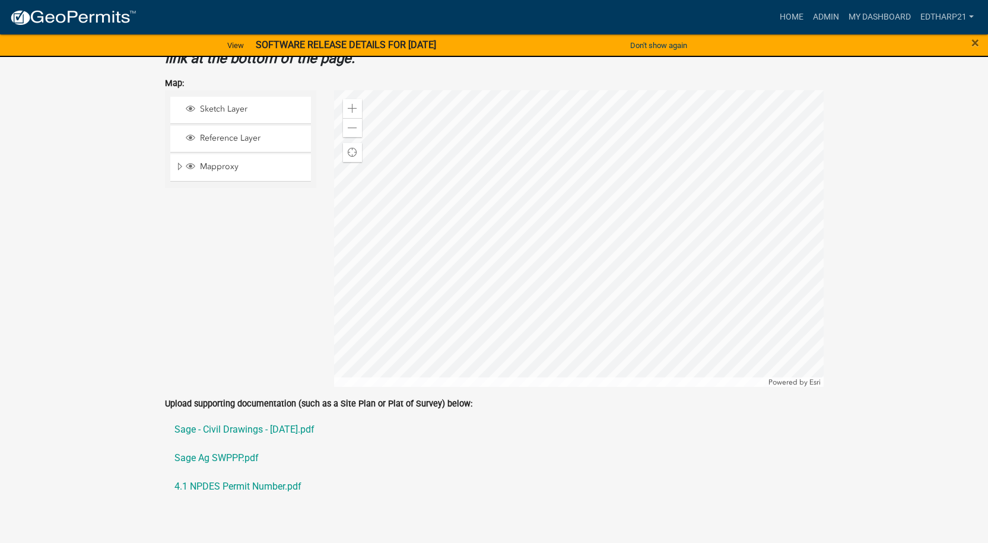
scroll to position [943, 0]
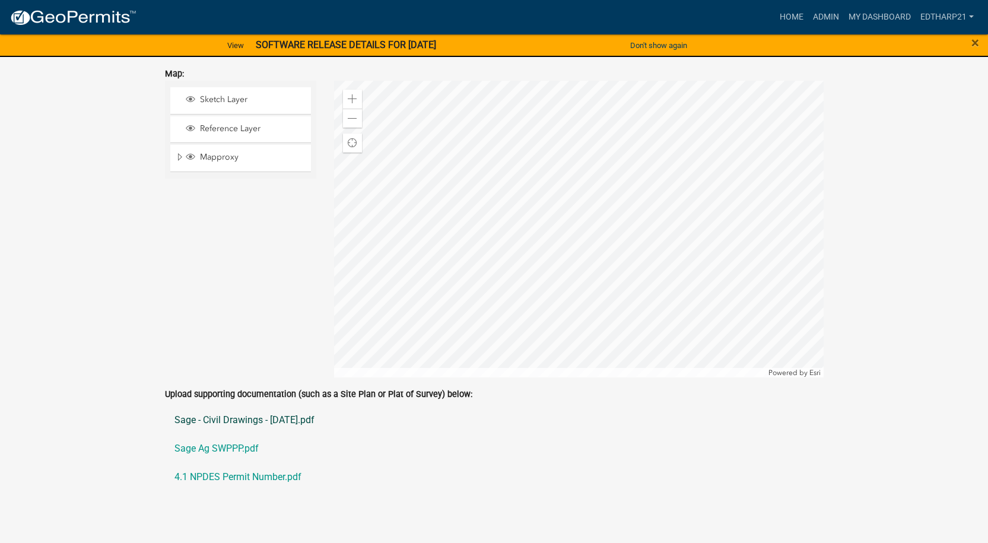
click at [240, 407] on link "Sage - Civil Drawings - 08.04.2025.pdf" at bounding box center [494, 420] width 659 height 28
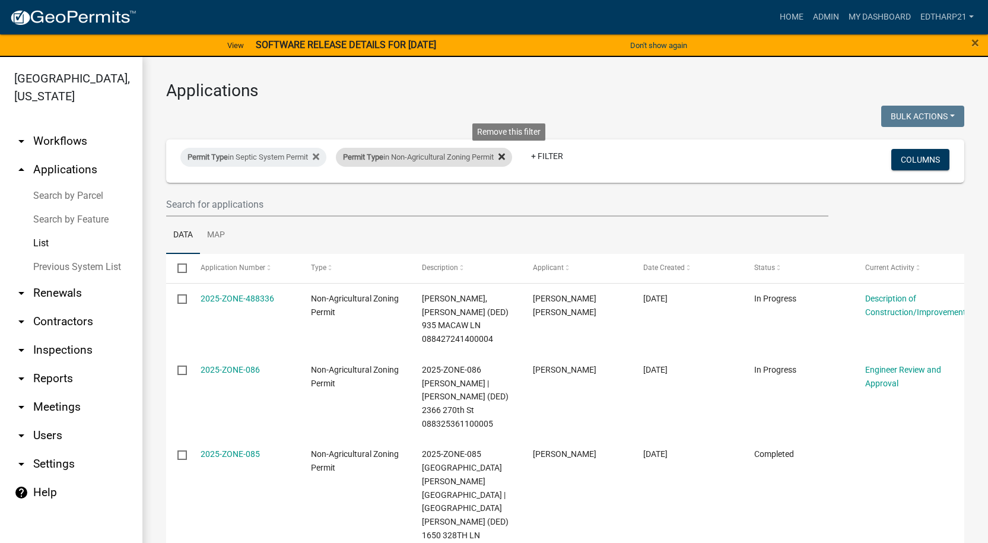
click at [505, 156] on icon at bounding box center [502, 157] width 7 height 7
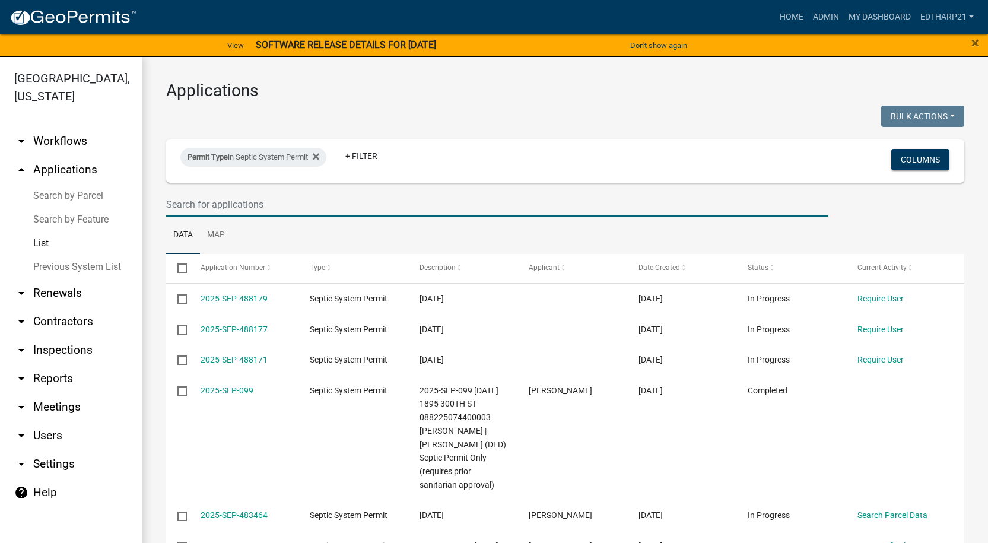
click at [182, 199] on input "text" at bounding box center [497, 204] width 662 height 24
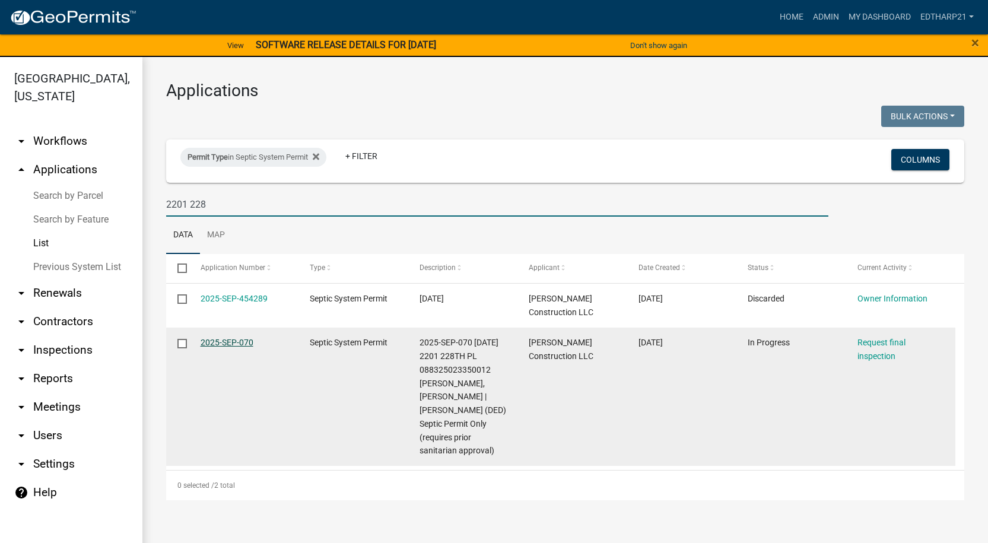
type input "2201 228"
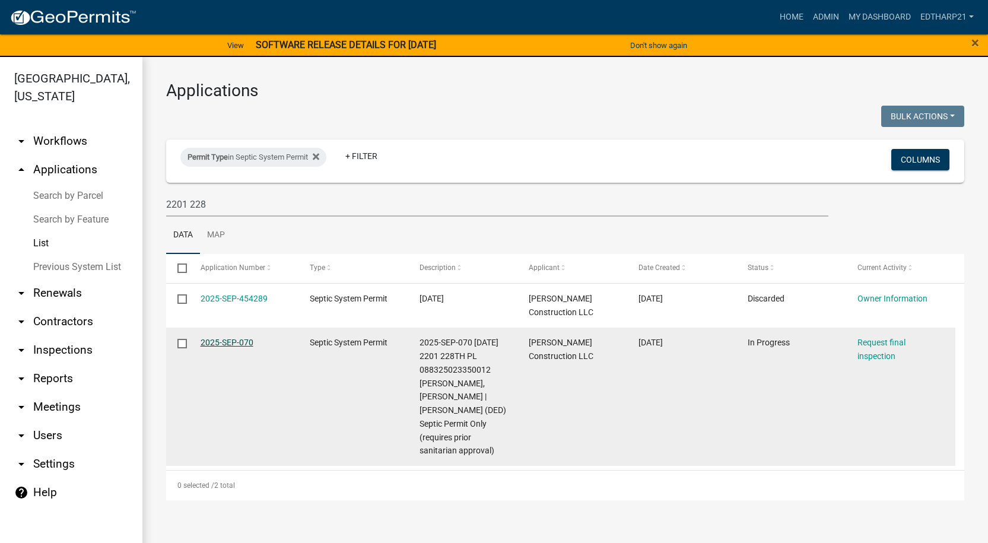
click at [226, 341] on link "2025-SEP-070" at bounding box center [227, 342] width 53 height 9
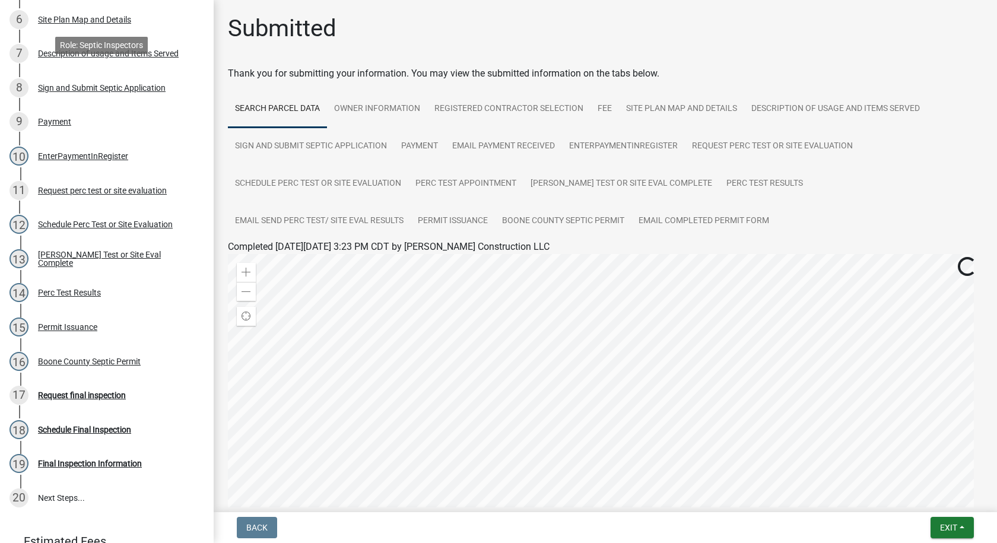
scroll to position [464, 0]
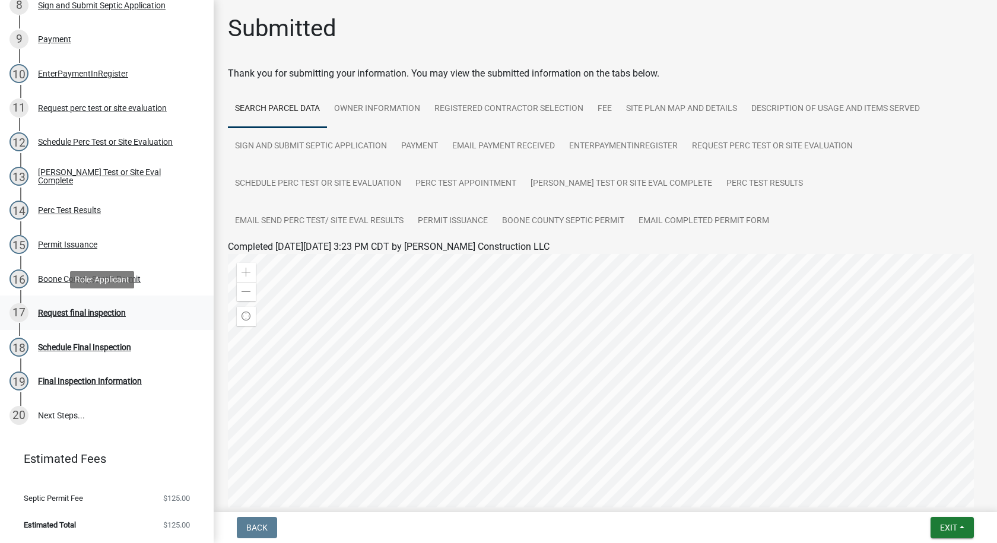
click at [112, 310] on div "Request final inspection" at bounding box center [82, 313] width 88 height 8
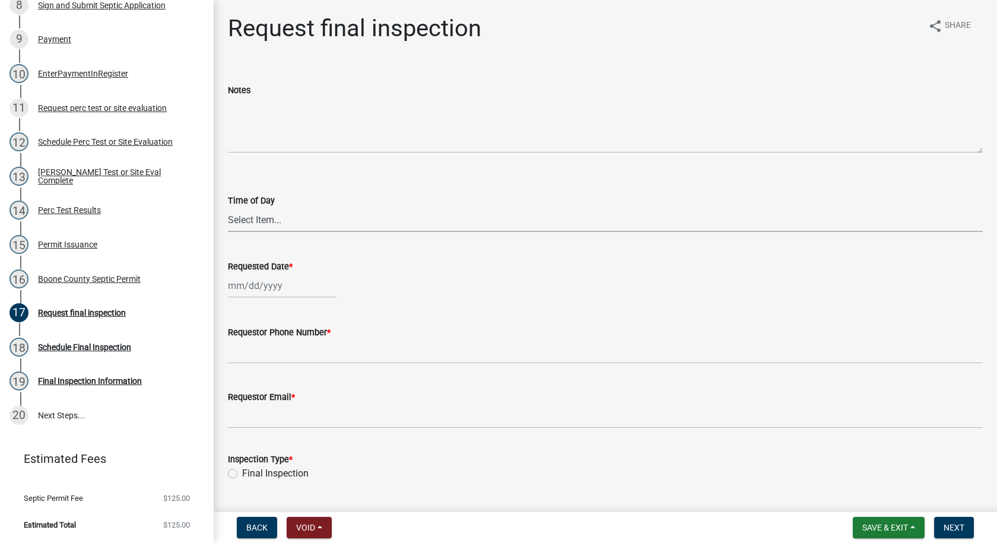
click at [253, 214] on select "Select Item... AM PM" at bounding box center [605, 220] width 755 height 24
click at [228, 208] on select "Select Item... AM PM" at bounding box center [605, 220] width 755 height 24
select select "ea230207-152d-431d-88d2-69d4b5aeb3ad"
click at [259, 284] on div at bounding box center [282, 286] width 109 height 24
select select "10"
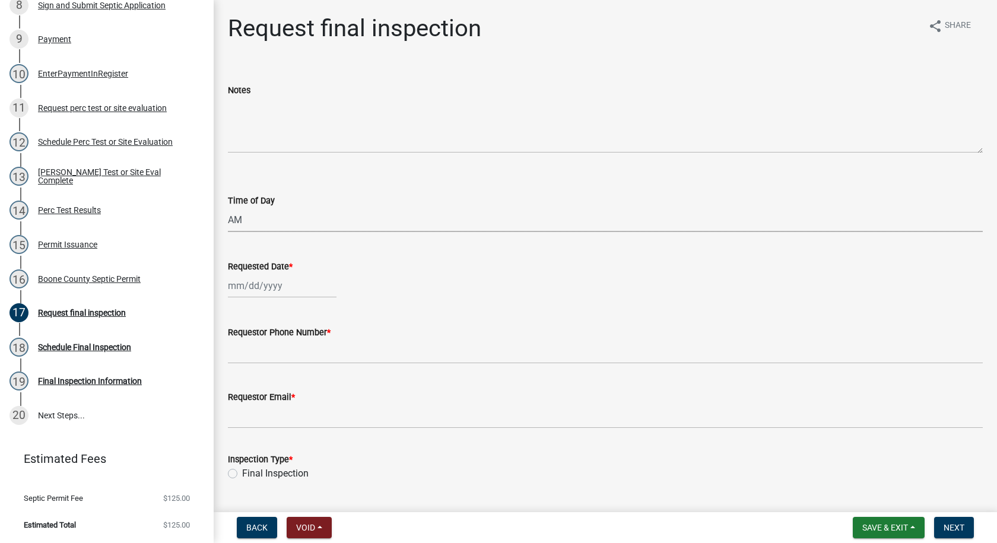
select select "2025"
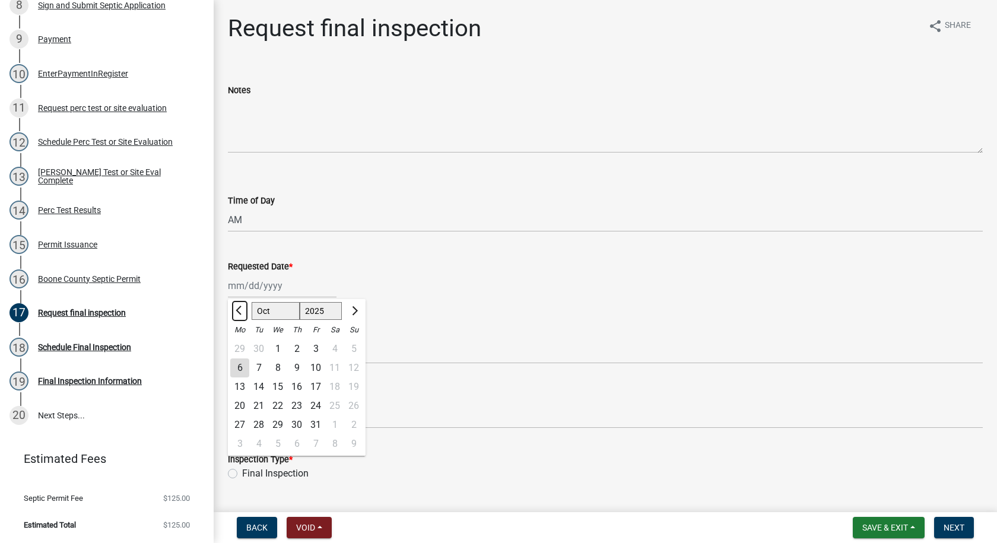
click at [236, 306] on button "Previous month" at bounding box center [240, 311] width 14 height 19
select select "9"
click at [318, 406] on div "26" at bounding box center [315, 405] width 19 height 19
type input "09/26/2025"
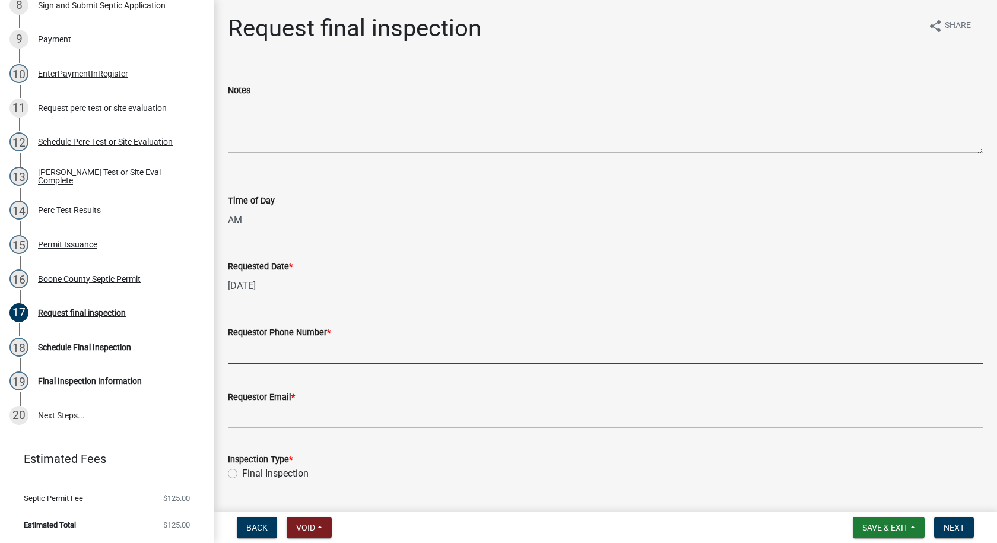
click at [256, 360] on input "Requestor Phone Number *" at bounding box center [605, 351] width 755 height 24
type input "515-212-0724"
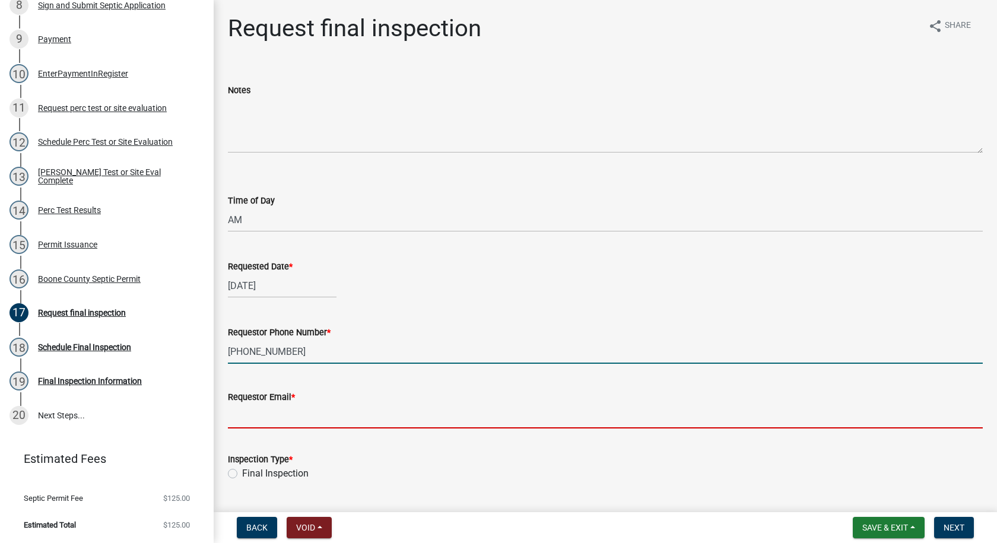
click at [268, 418] on input "Requestor Email *" at bounding box center [605, 416] width 755 height 24
type input "corey@molitorconstruction"
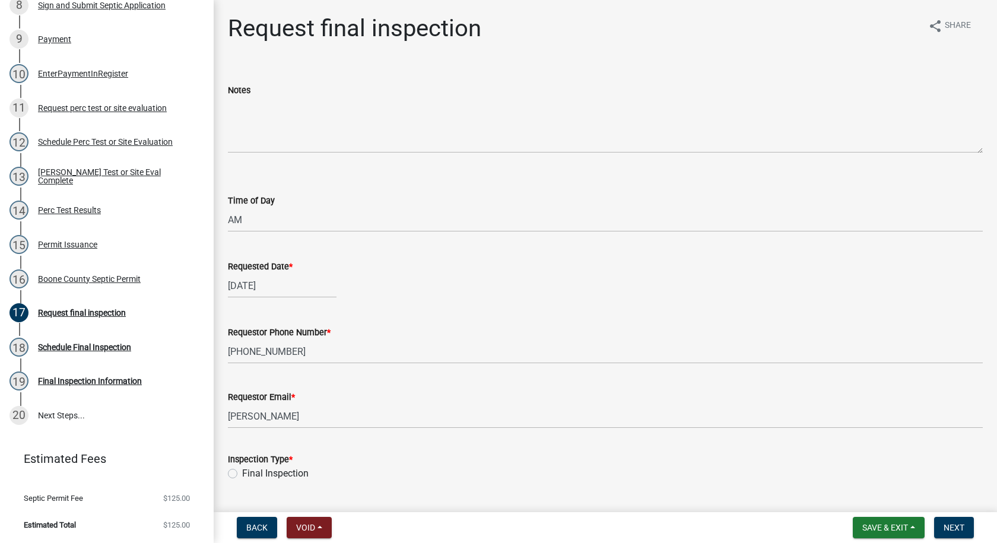
click at [242, 472] on label "Final Inspection" at bounding box center [275, 474] width 66 height 14
click at [242, 472] on input "Final Inspection" at bounding box center [246, 471] width 8 height 8
radio input "true"
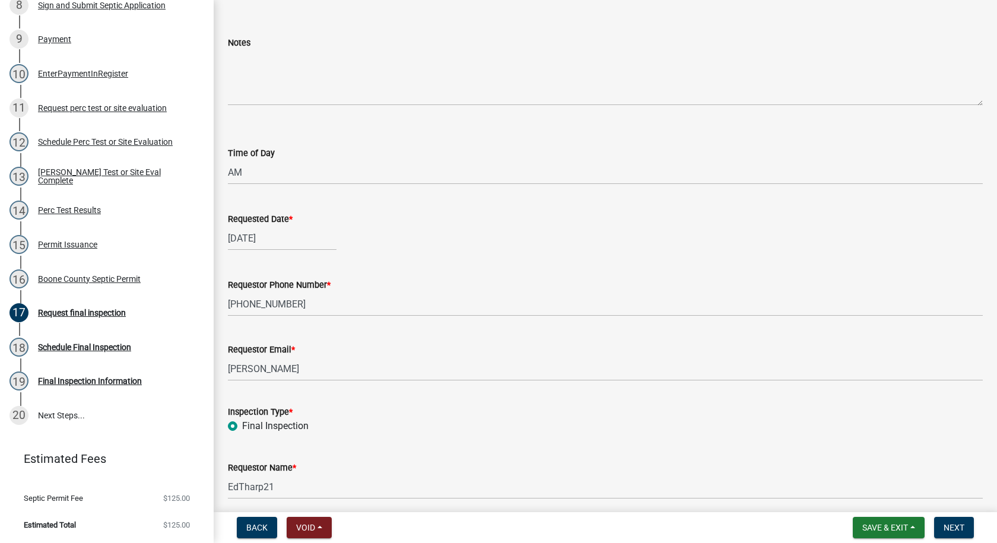
scroll to position [95, 0]
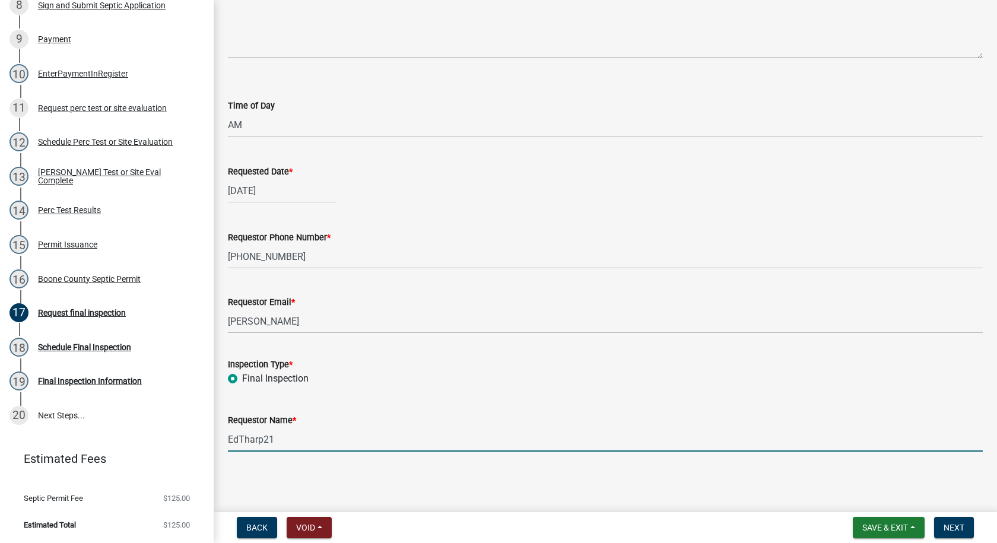
click at [278, 442] on input "EdTharp21" at bounding box center [605, 439] width 755 height 24
type input "E"
type input "Corey Johnson Molitors Const."
click at [957, 529] on span "Next" at bounding box center [954, 527] width 21 height 9
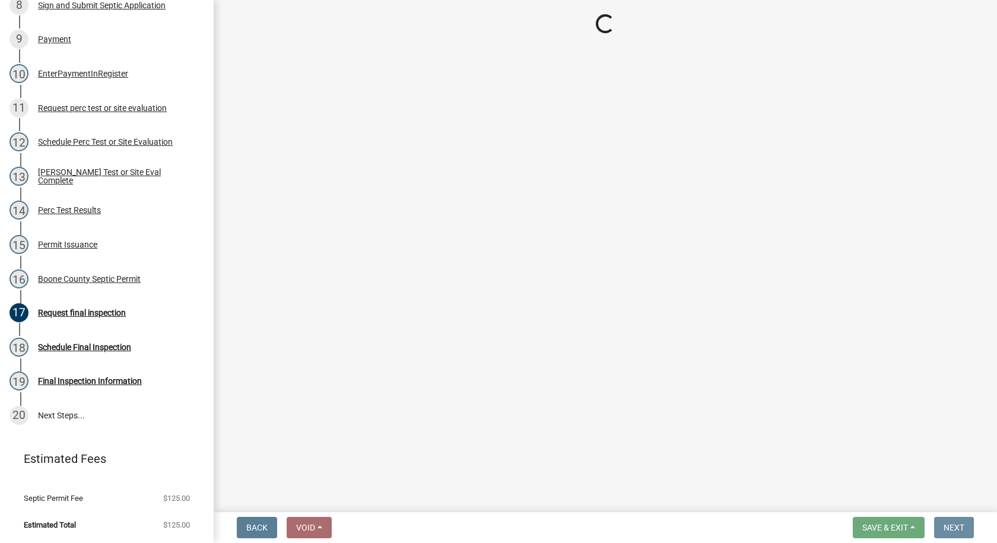
scroll to position [0, 0]
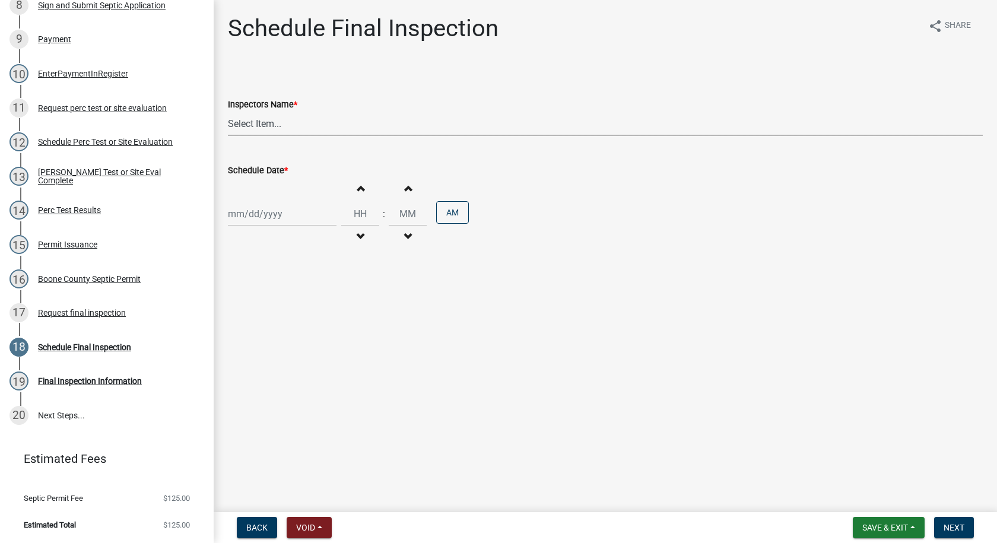
click at [240, 120] on select "Select Item... EdTharp21 (EdTharp21) mspeers (Matthew Speers) WandaCox (Wanda C…" at bounding box center [605, 124] width 755 height 24
select select "1166babb-7ce8-442f-9c4a-1180ef3e1882"
click at [228, 112] on select "Select Item... EdTharp21 (EdTharp21) mspeers (Matthew Speers) WandaCox (Wanda C…" at bounding box center [605, 124] width 755 height 24
click at [285, 217] on div at bounding box center [282, 214] width 109 height 24
select select "10"
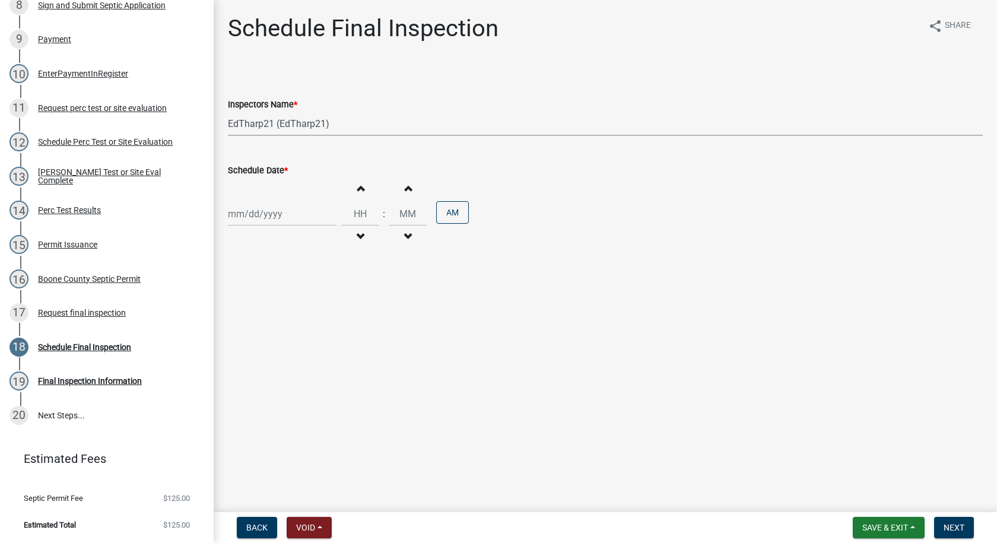
select select "2025"
click at [237, 237] on button "Previous month" at bounding box center [240, 239] width 14 height 19
select select "9"
click at [318, 332] on div "26" at bounding box center [315, 334] width 19 height 19
type input "09/26/2025"
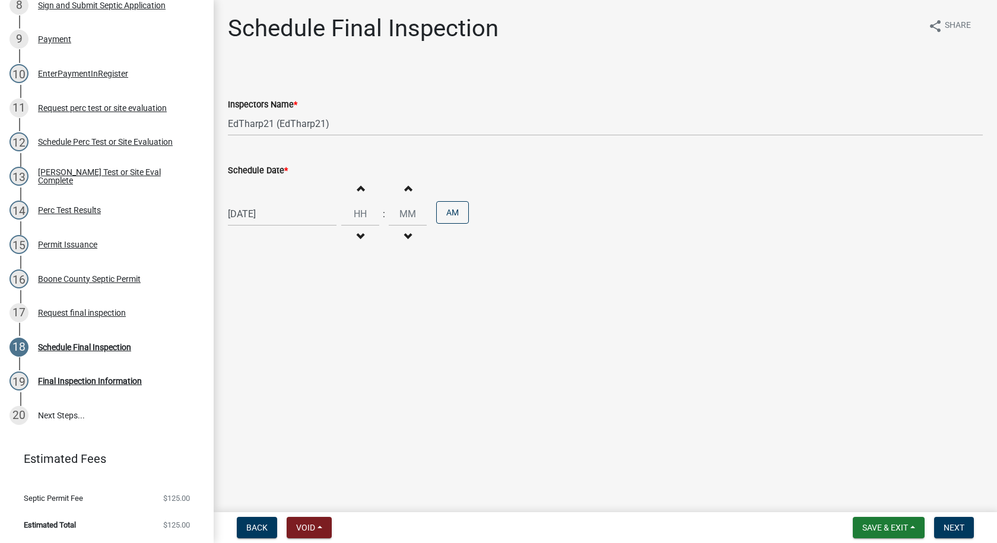
click at [358, 187] on button "Increment hours" at bounding box center [360, 187] width 25 height 21
type input "01"
type input "00"
click at [357, 235] on span "button" at bounding box center [360, 236] width 6 height 9
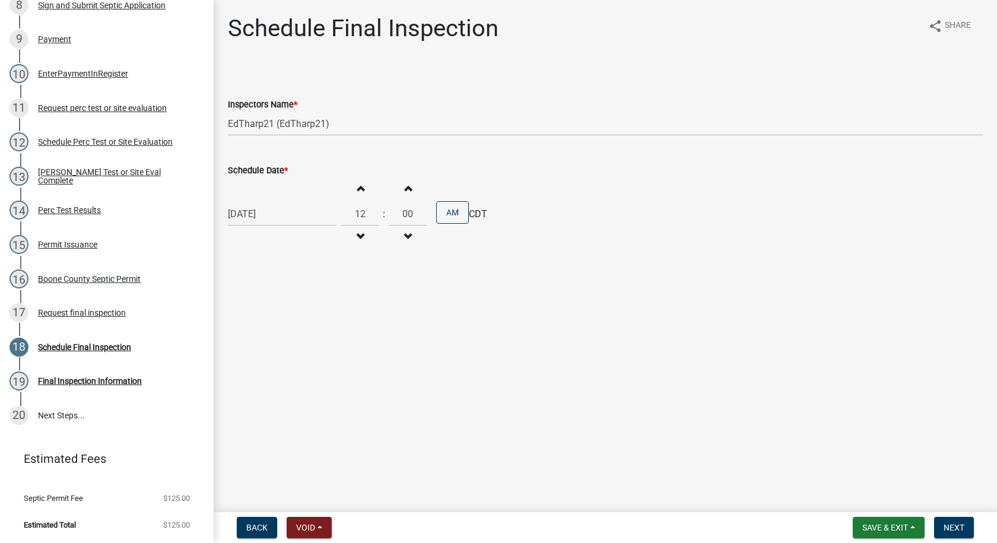
type input "11"
click at [440, 215] on button "PM" at bounding box center [452, 212] width 33 height 23
click at [944, 526] on span "Next" at bounding box center [954, 527] width 21 height 9
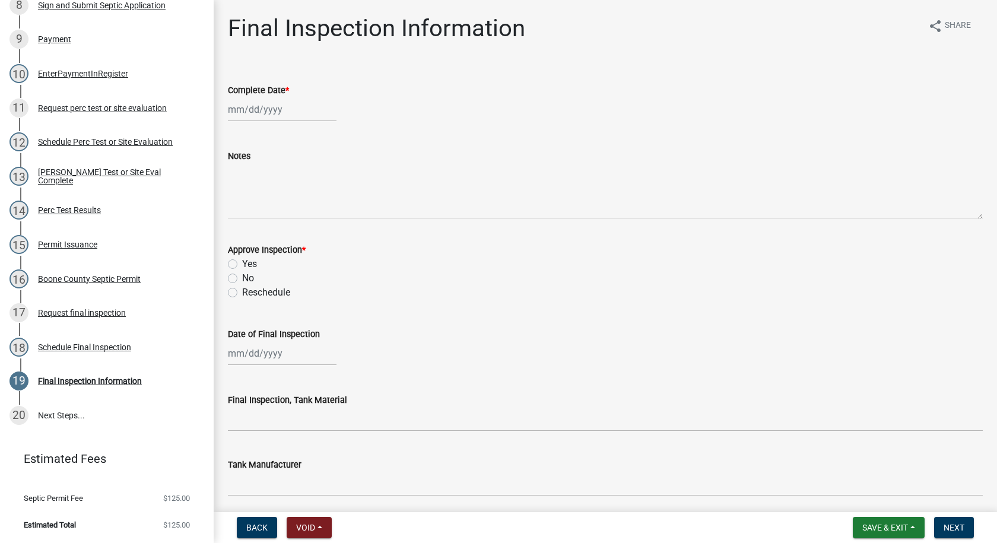
select select "10"
select select "2025"
click at [248, 109] on div "Jan Feb Mar Apr May Jun Jul Aug Sep Oct Nov Dec 1525 1526 1527 1528 1529 1530 1…" at bounding box center [282, 109] width 109 height 24
click at [238, 134] on span "Previous month" at bounding box center [240, 134] width 9 height 9
select select "9"
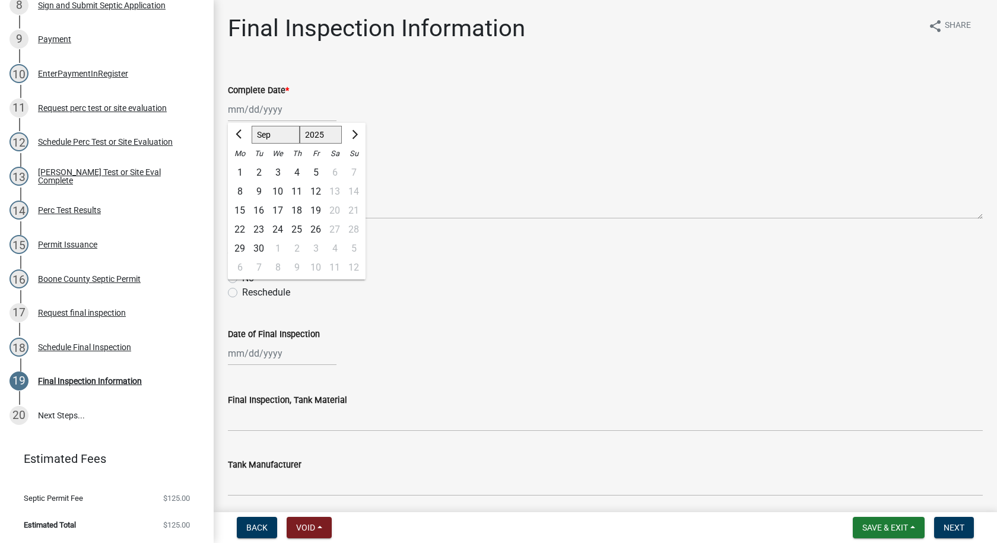
click at [319, 230] on div "26" at bounding box center [315, 229] width 19 height 19
type input "09/26/2025"
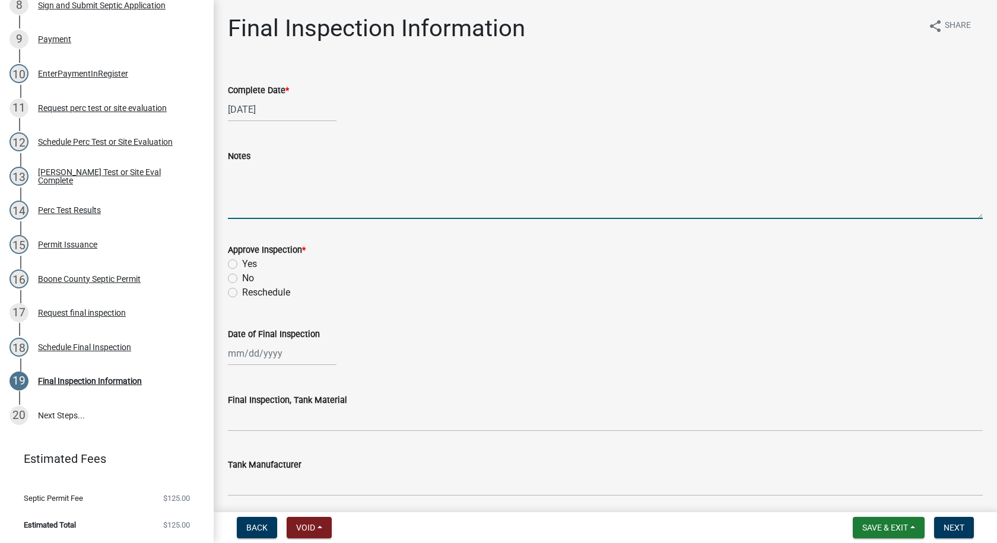
click at [236, 171] on textarea "Notes" at bounding box center [605, 191] width 755 height 56
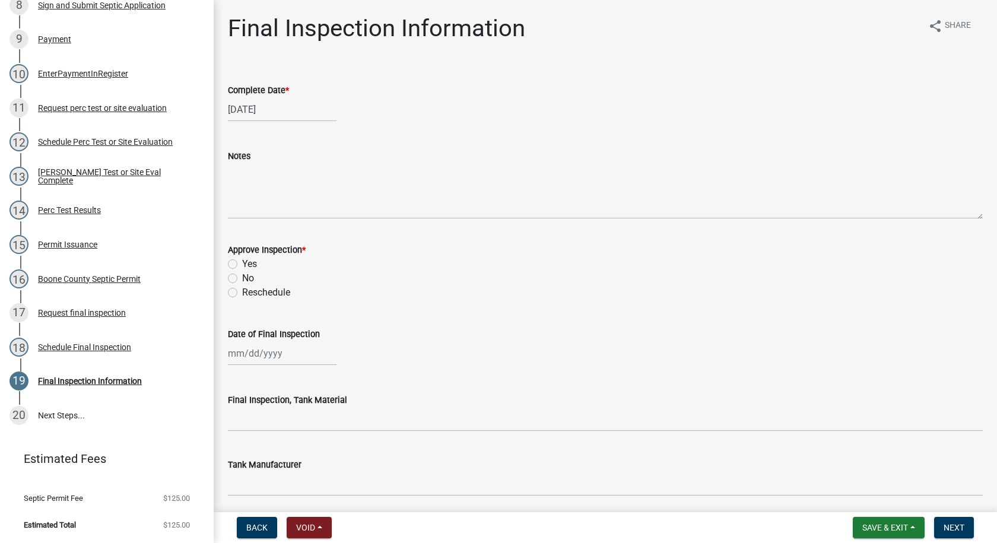
click at [242, 265] on label "Yes" at bounding box center [249, 264] width 15 height 14
click at [242, 265] on input "Yes" at bounding box center [246, 261] width 8 height 8
radio input "true"
click at [264, 354] on div at bounding box center [282, 353] width 109 height 24
select select "10"
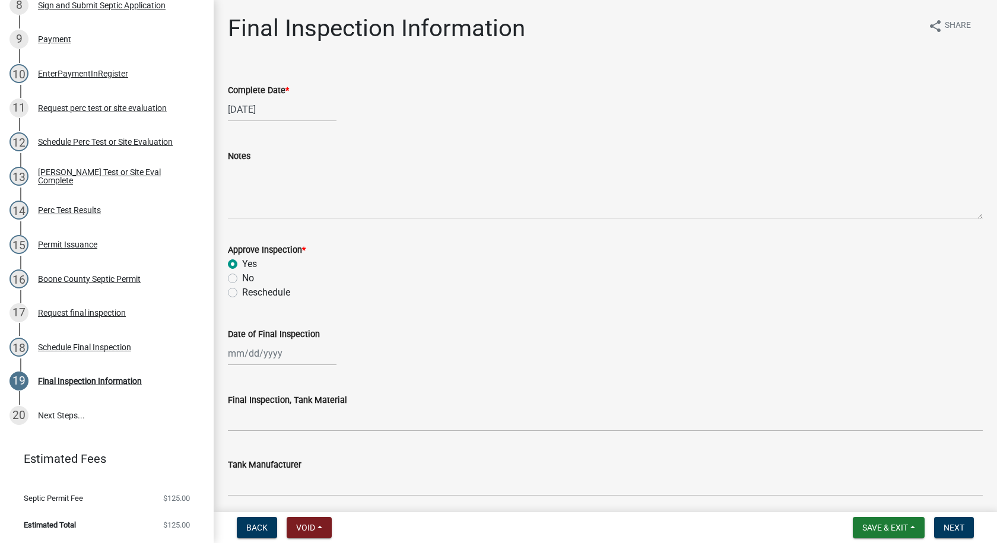
select select "2025"
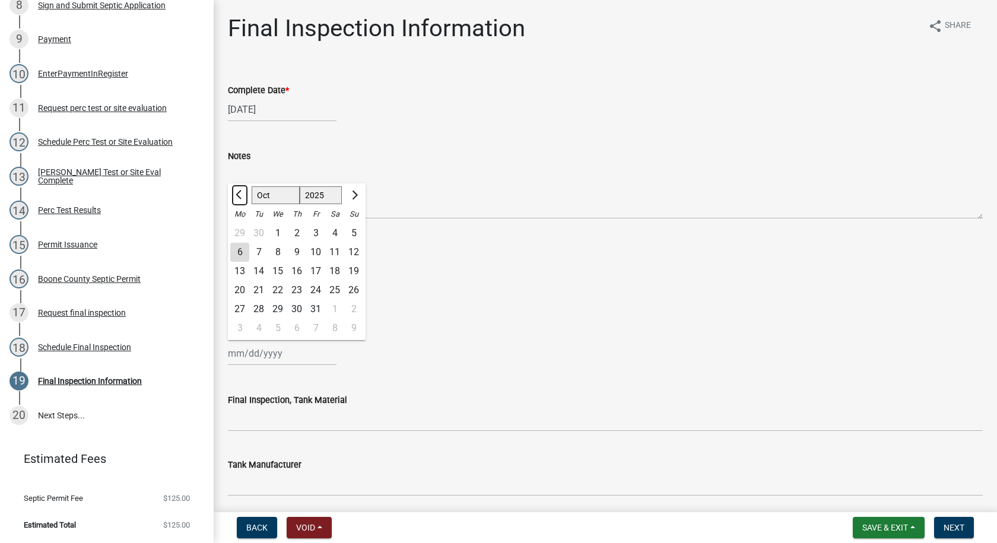
click at [238, 195] on span "Previous month" at bounding box center [240, 195] width 9 height 9
select select "9"
click at [314, 288] on div "26" at bounding box center [315, 290] width 19 height 19
type input "09/26/2025"
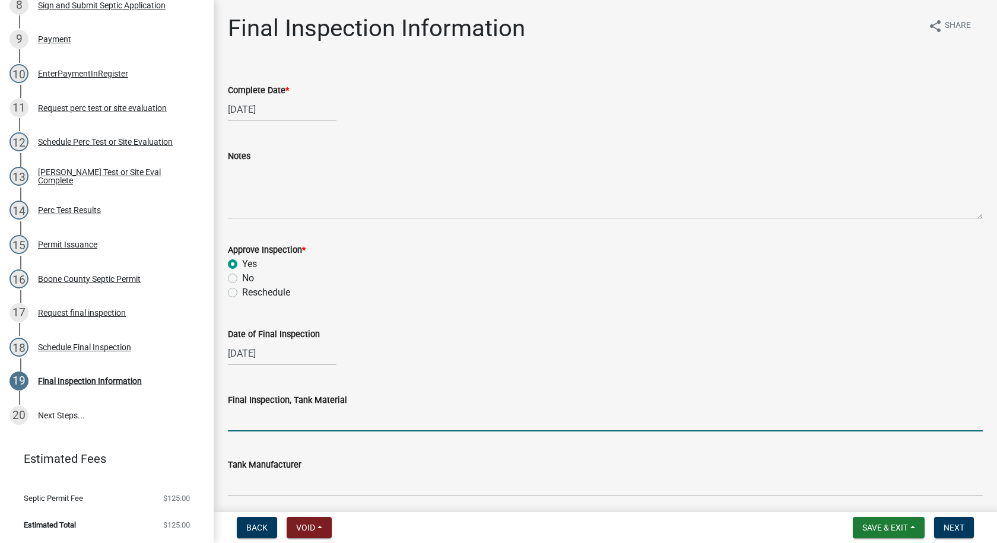
click at [283, 421] on input "Final Inspection, Tank Material" at bounding box center [605, 419] width 755 height 24
type input "Poly"
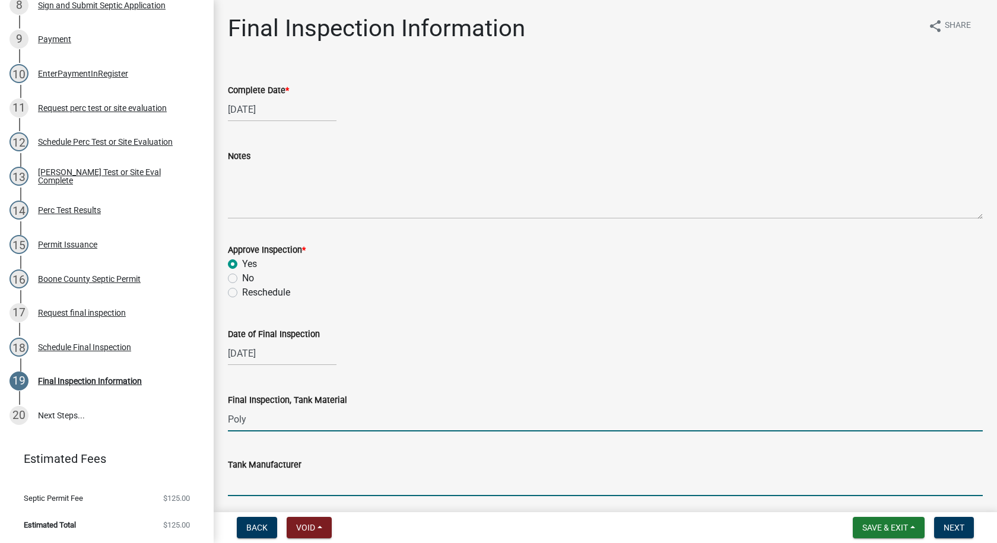
click at [267, 488] on input "Tank Manufacturer" at bounding box center [605, 484] width 755 height 24
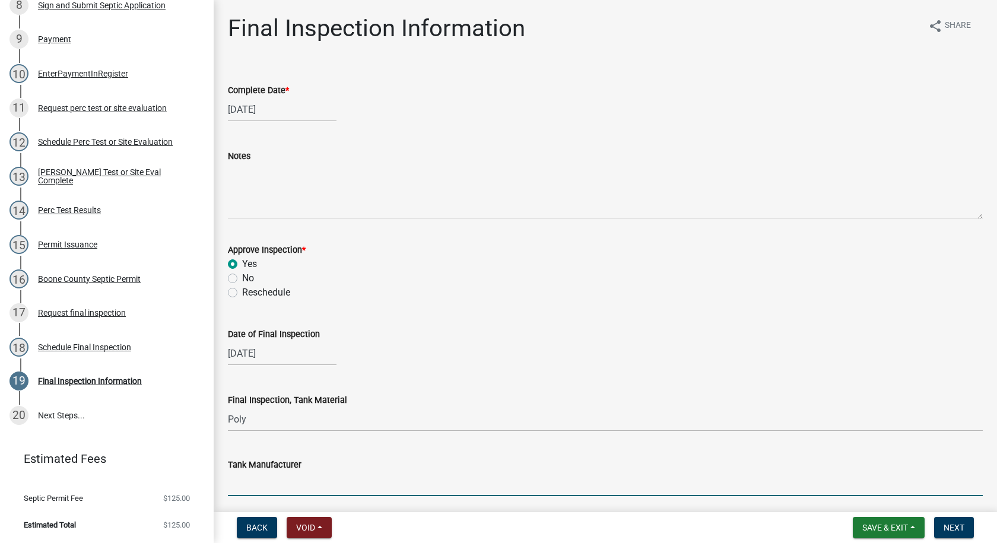
type input "Infiltrator"
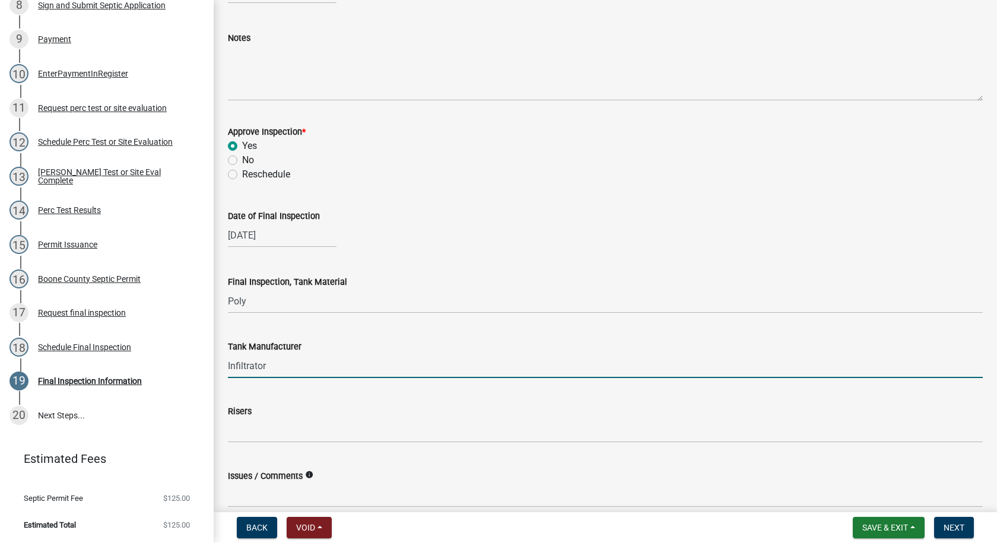
scroll to position [119, 0]
click at [271, 431] on input "Risers" at bounding box center [605, 430] width 755 height 24
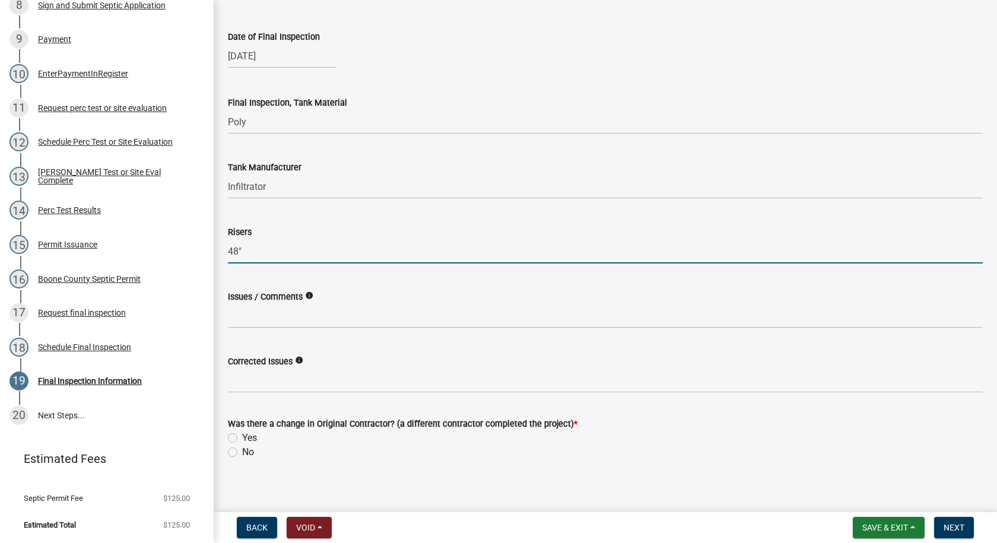
scroll to position [306, 0]
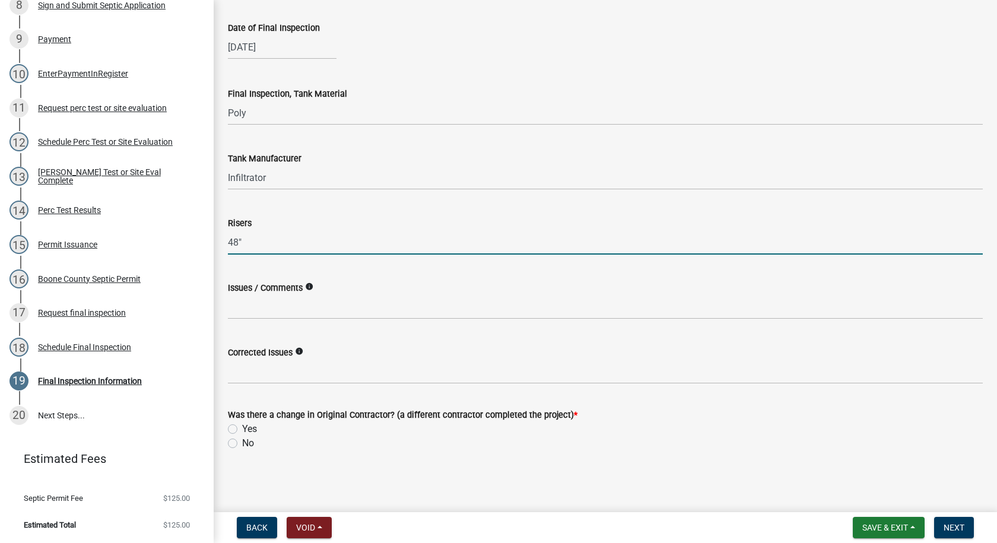
type input "48""
click at [242, 444] on label "No" at bounding box center [248, 443] width 12 height 14
click at [242, 444] on input "No" at bounding box center [246, 440] width 8 height 8
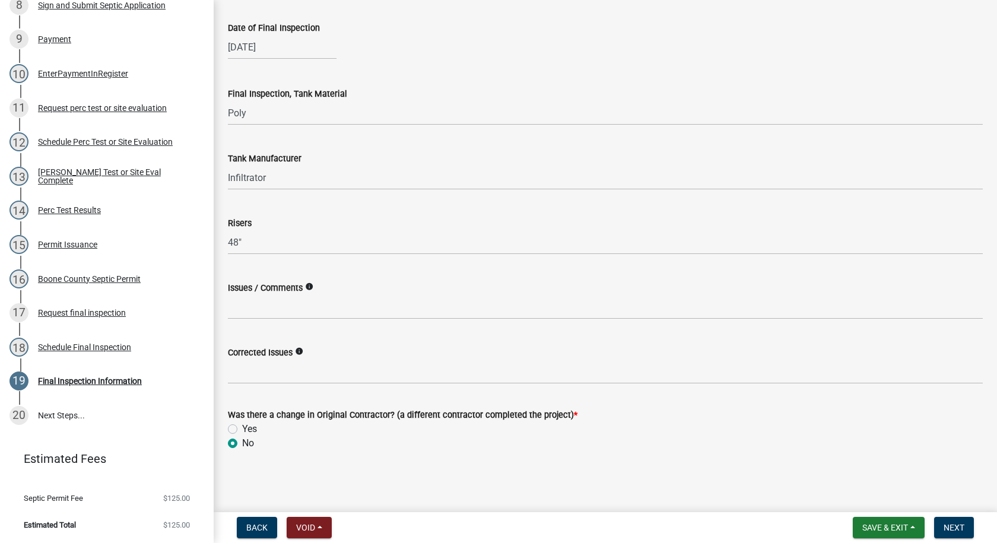
radio input "true"
click at [946, 526] on span "Next" at bounding box center [954, 527] width 21 height 9
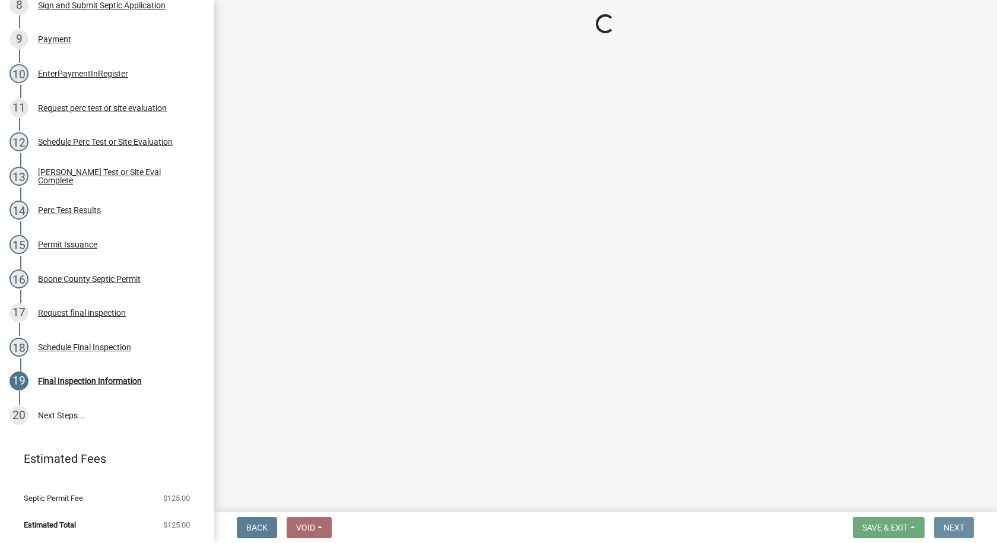
scroll to position [0, 0]
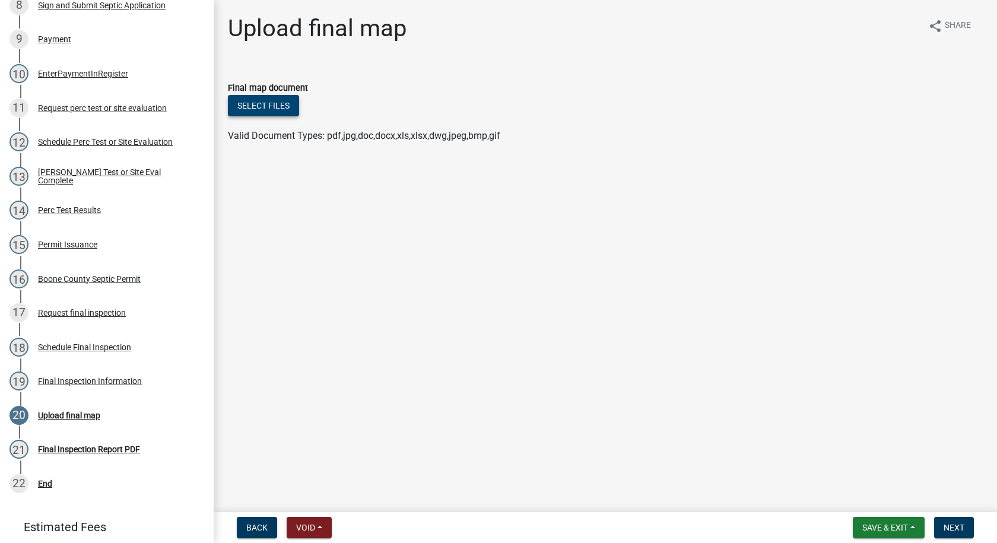
click at [271, 108] on button "Select files" at bounding box center [263, 105] width 71 height 21
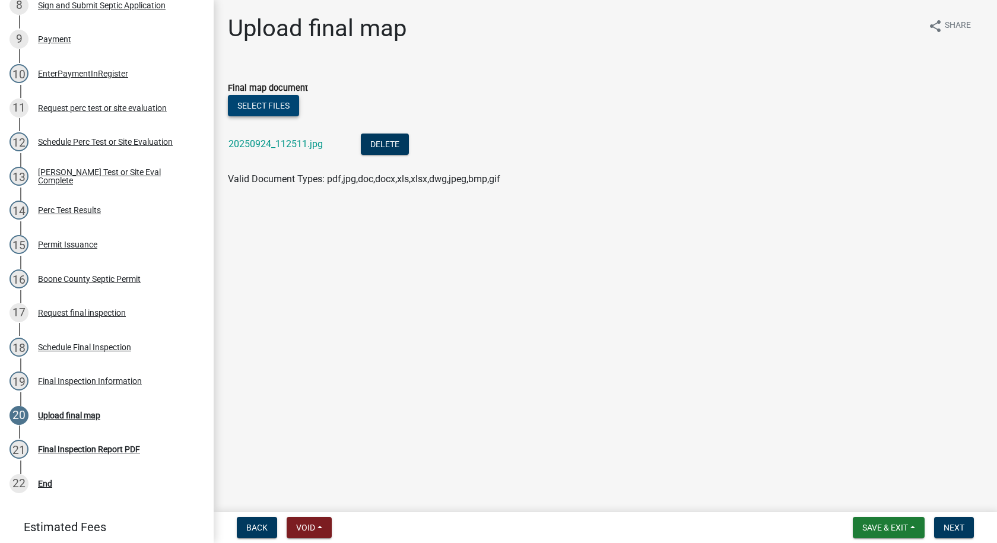
click at [254, 107] on button "Select files" at bounding box center [263, 105] width 71 height 21
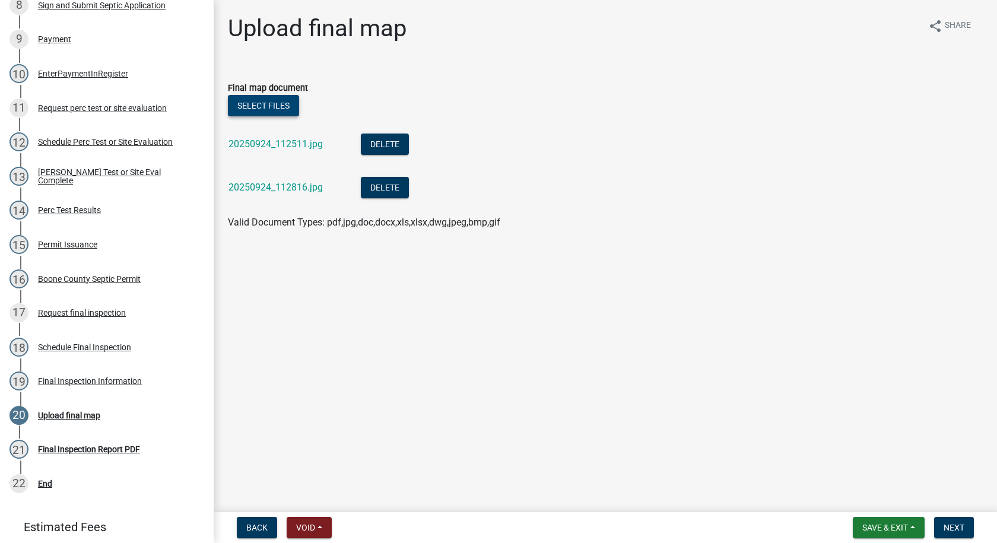
click at [286, 106] on button "Select files" at bounding box center [263, 105] width 71 height 21
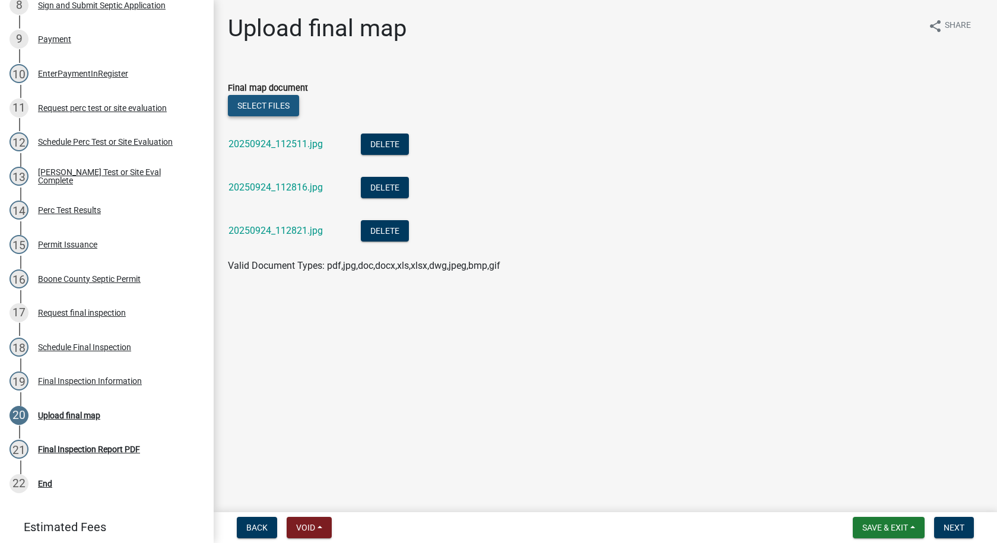
click at [278, 100] on button "Select files" at bounding box center [263, 105] width 71 height 21
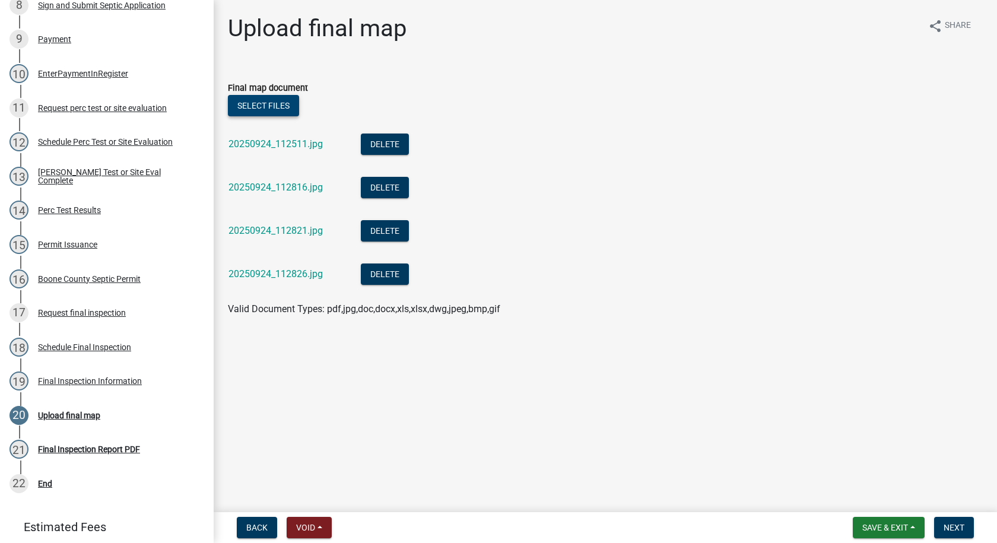
click at [268, 103] on button "Select files" at bounding box center [263, 105] width 71 height 21
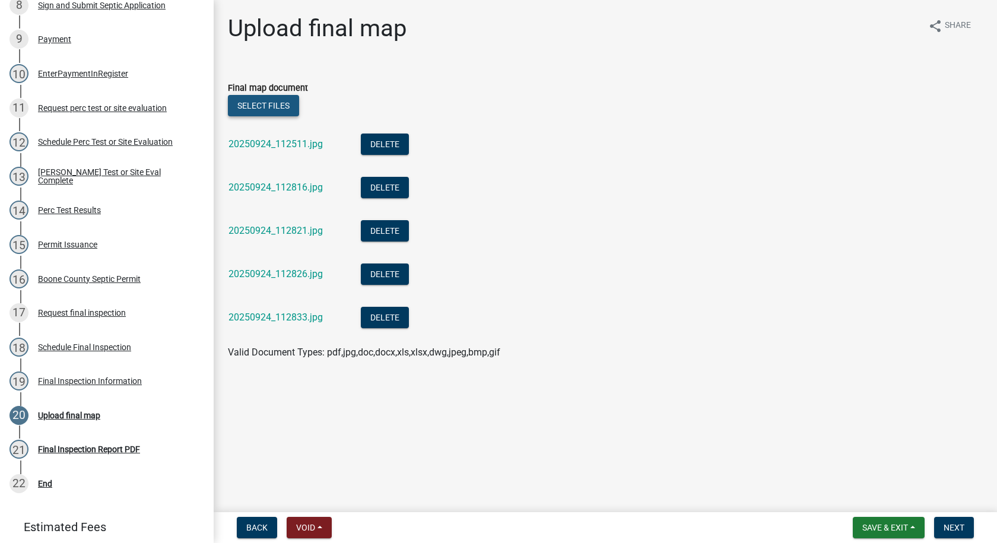
click at [285, 100] on button "Select files" at bounding box center [263, 105] width 71 height 21
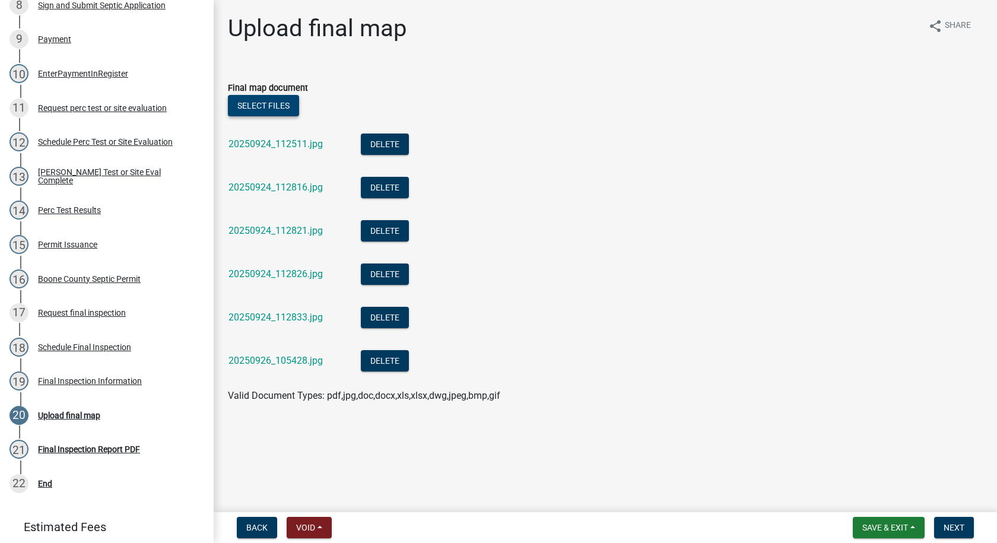
click at [281, 104] on button "Select files" at bounding box center [263, 105] width 71 height 21
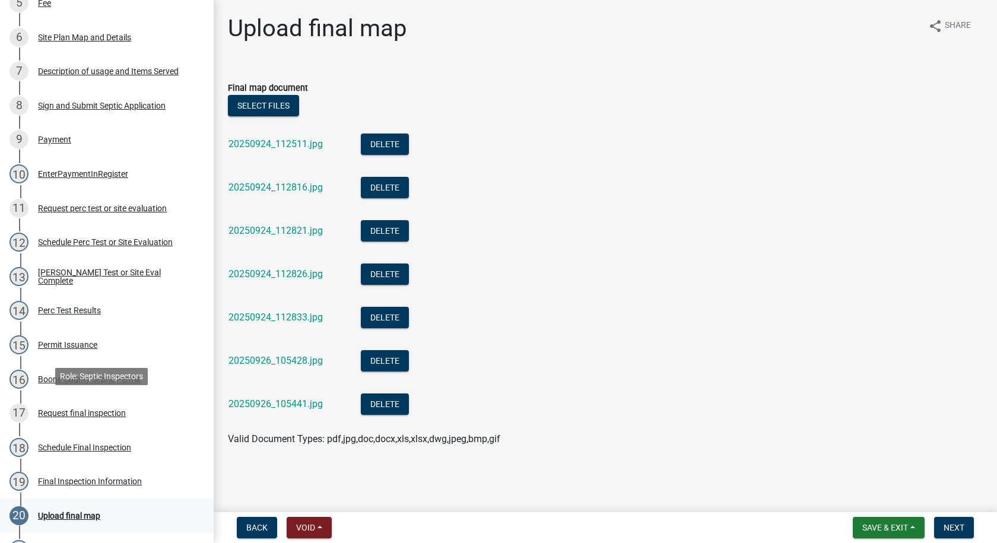
scroll to position [354, 0]
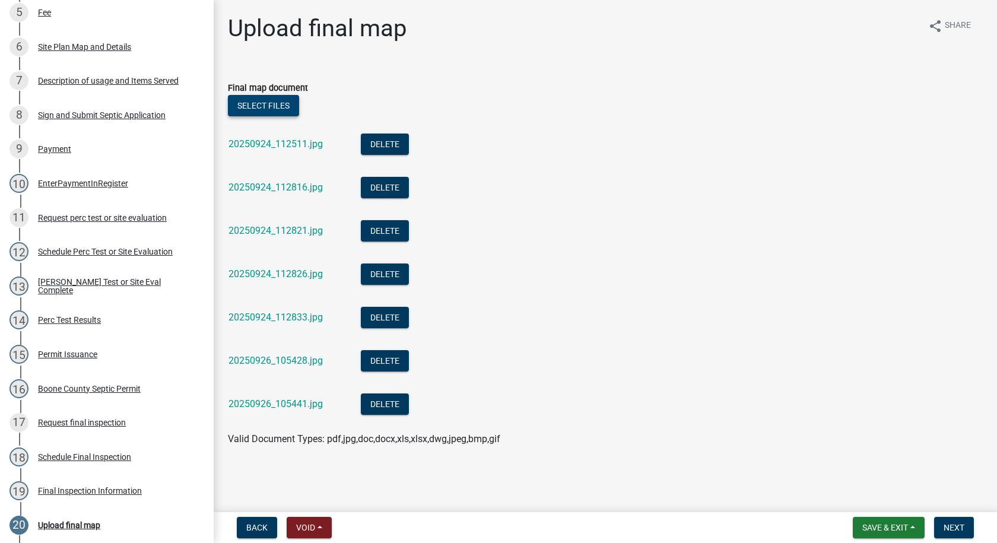
click at [237, 103] on button "Select files" at bounding box center [263, 105] width 71 height 21
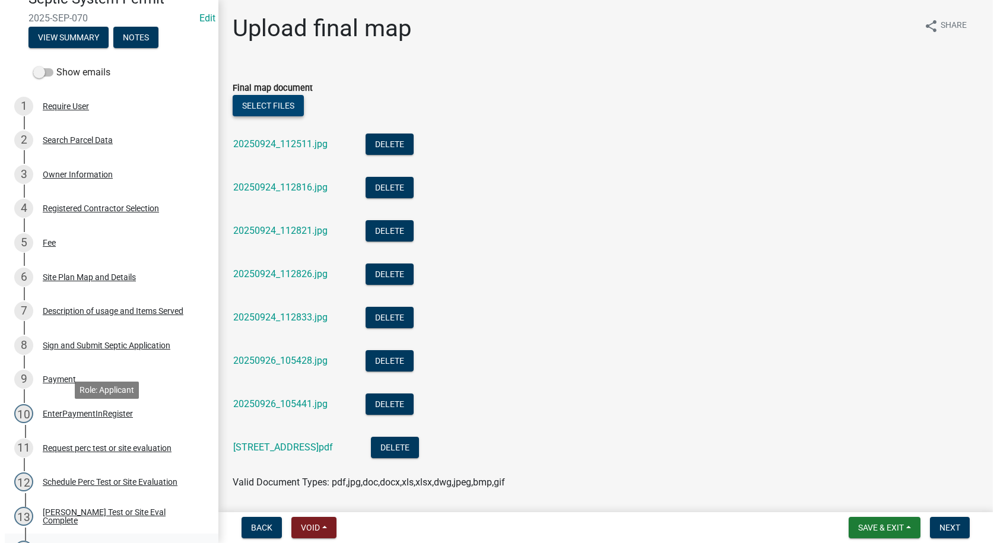
scroll to position [0, 0]
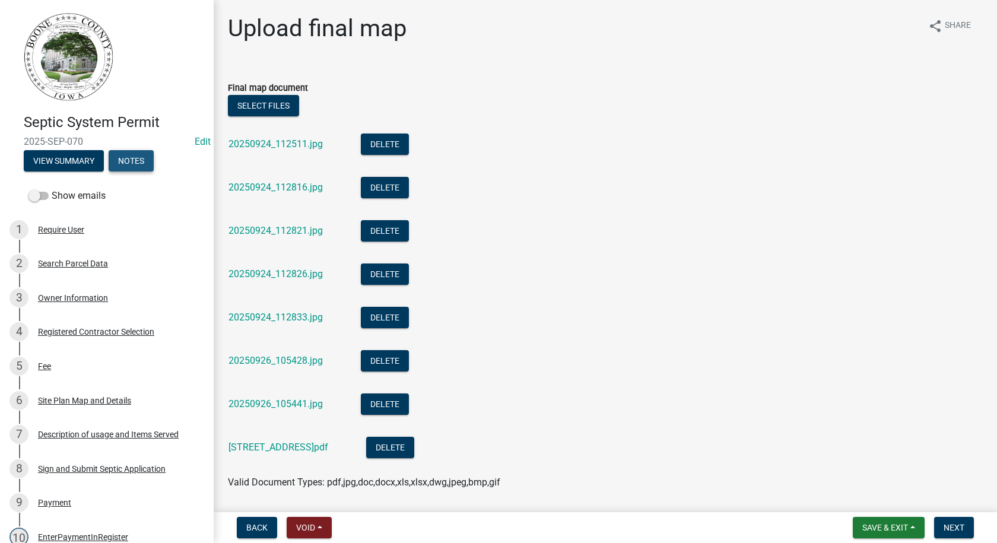
click at [135, 167] on button "Notes" at bounding box center [131, 160] width 45 height 21
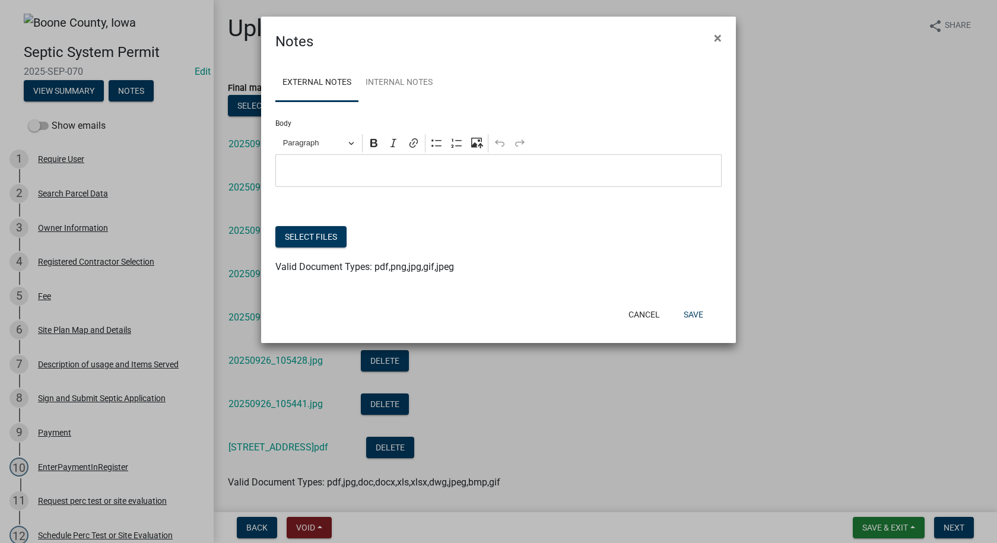
click at [282, 166] on p "Editor editing area: main. Press Alt+0 for help." at bounding box center [499, 171] width 434 height 14
click at [716, 38] on span "×" at bounding box center [718, 38] width 8 height 17
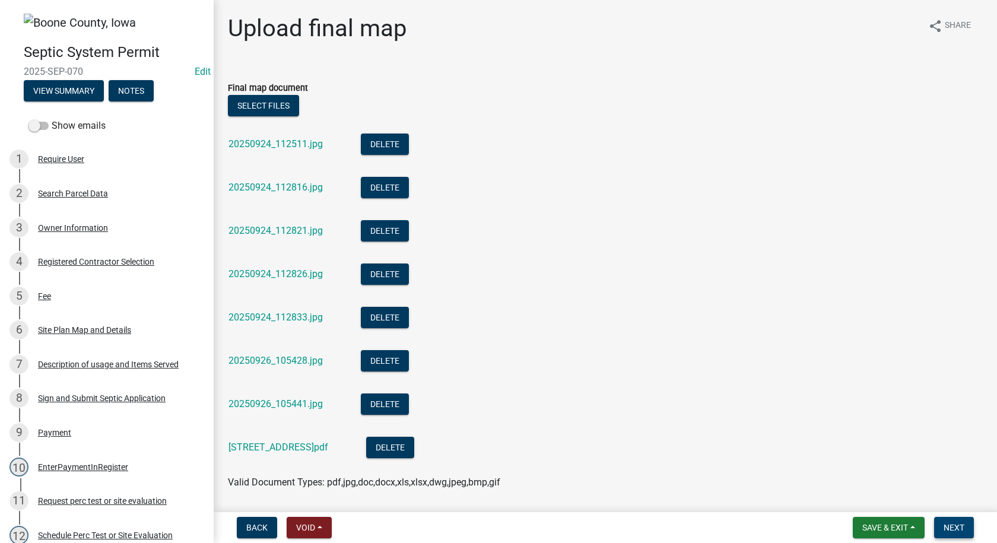
click at [960, 526] on span "Next" at bounding box center [954, 527] width 21 height 9
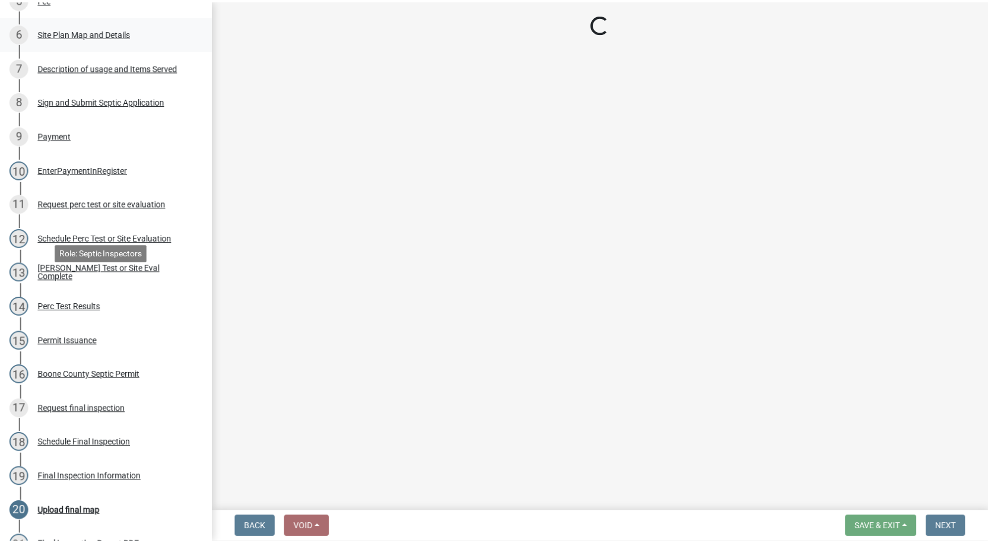
scroll to position [462, 0]
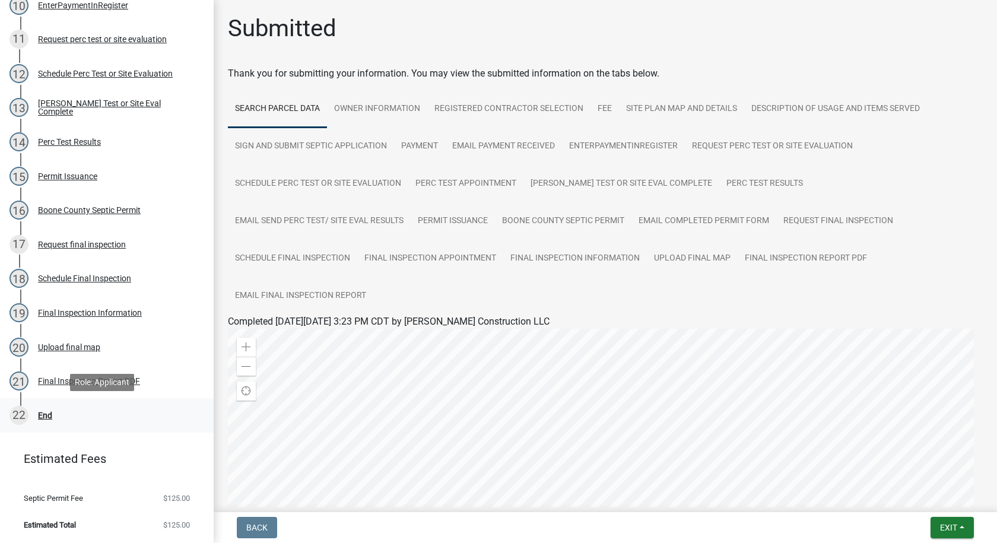
click at [46, 414] on div "End" at bounding box center [45, 415] width 14 height 8
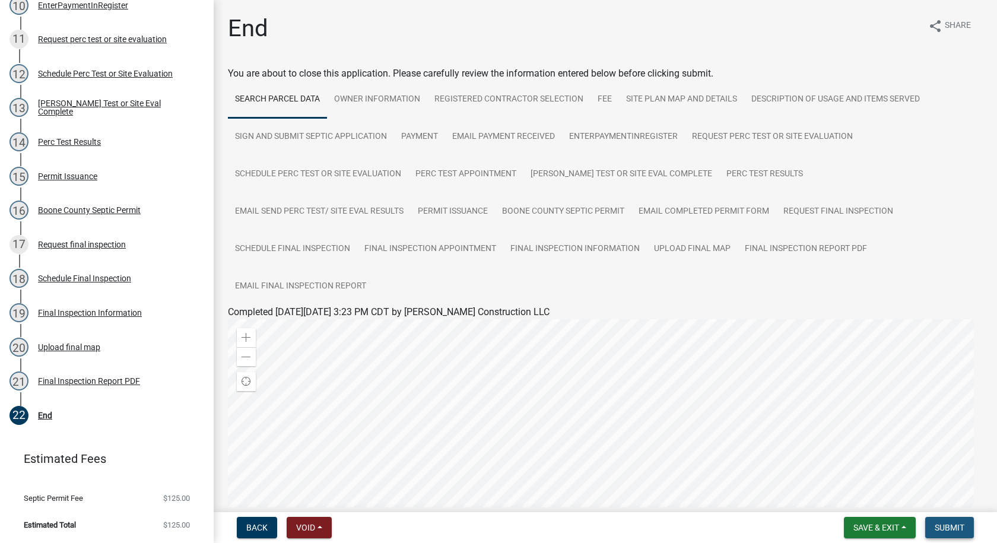
click at [950, 526] on span "Submit" at bounding box center [950, 527] width 30 height 9
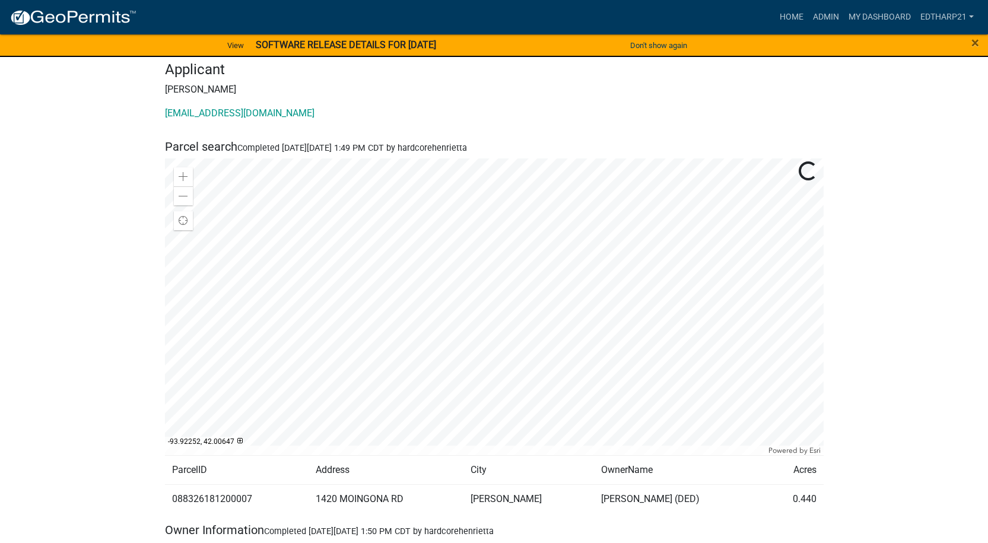
scroll to position [119, 0]
